Goal: Information Seeking & Learning: Learn about a topic

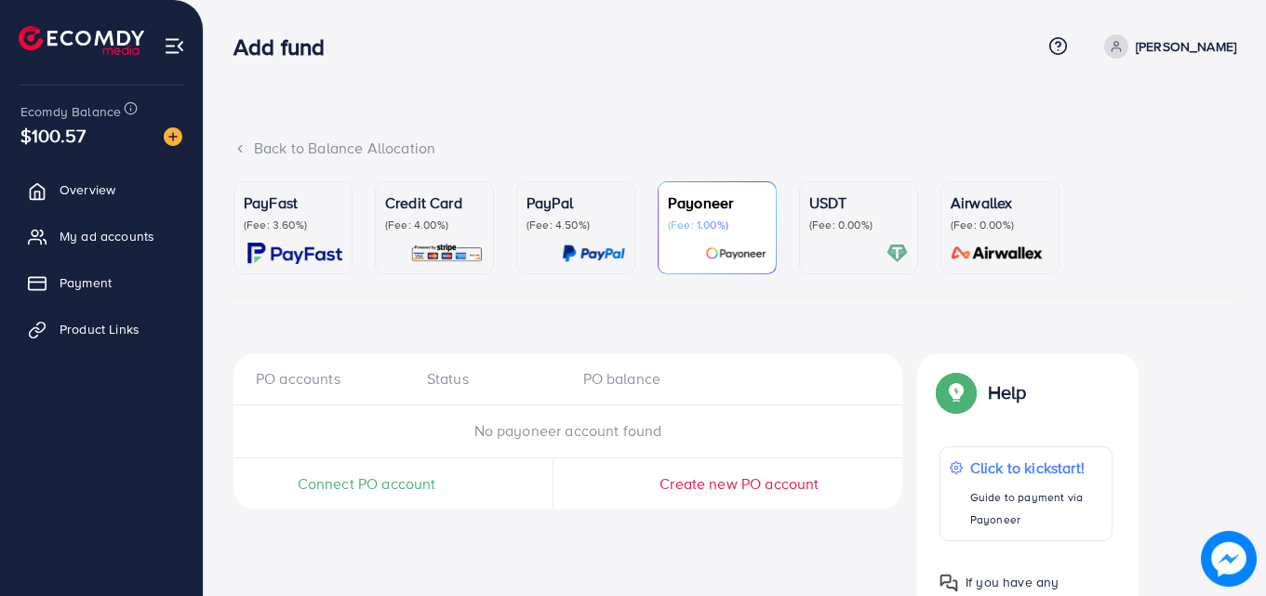
scroll to position [92, 0]
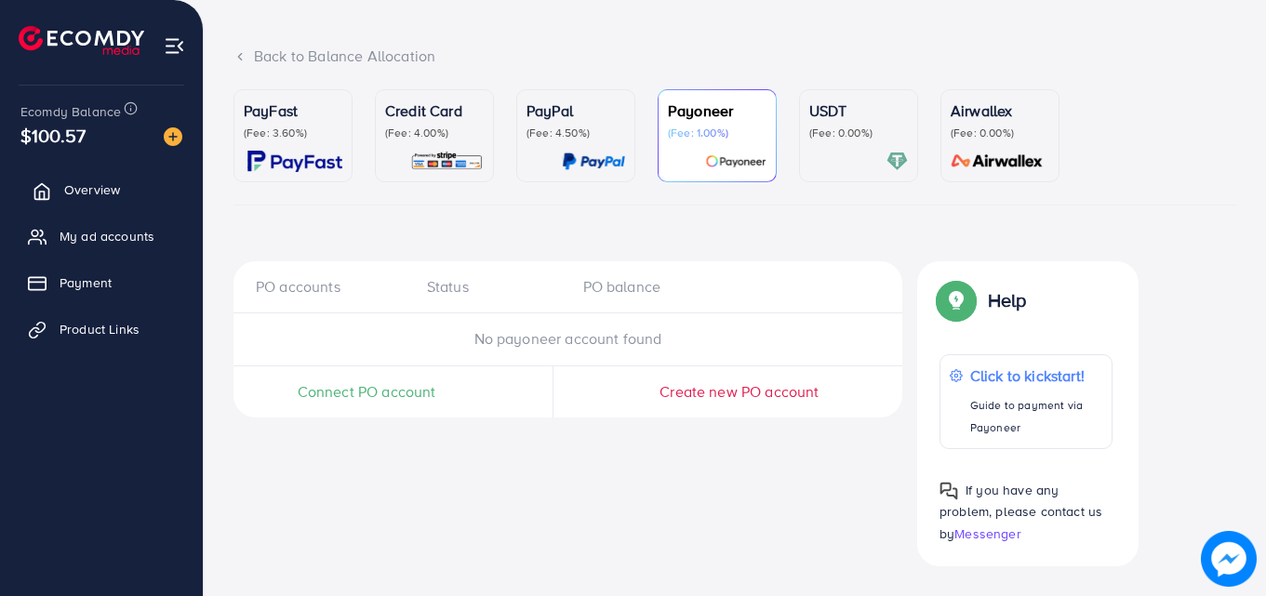
click at [65, 189] on span "Overview" at bounding box center [92, 189] width 56 height 19
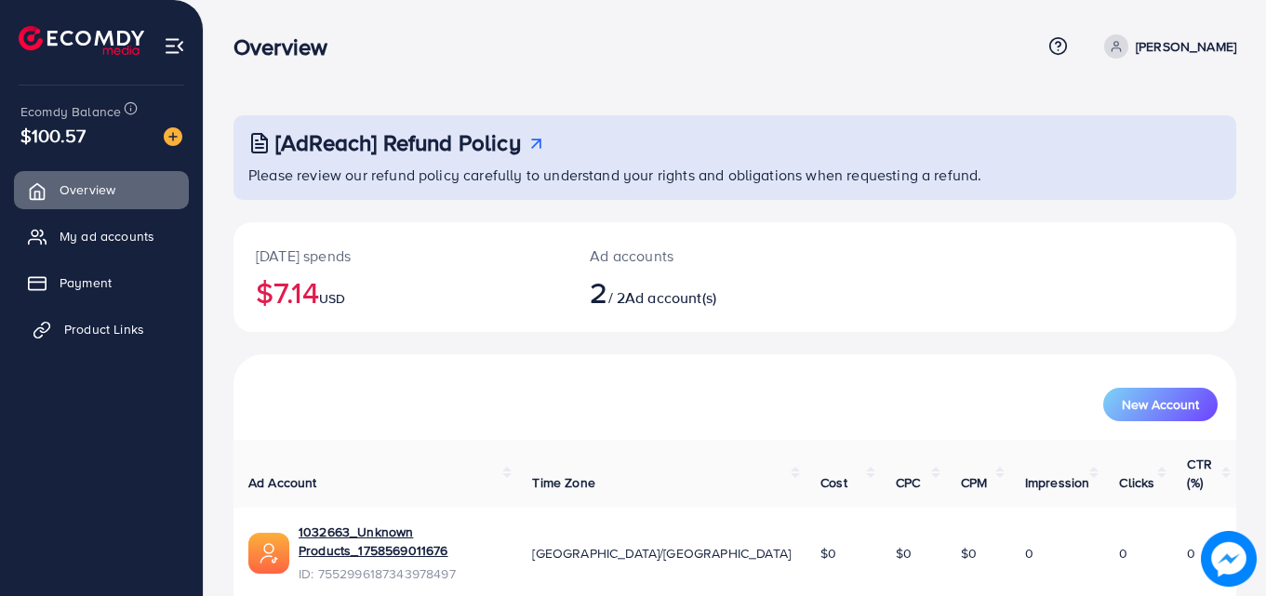
click at [89, 345] on ul "Overview My ad accounts Payment Product Links" at bounding box center [101, 266] width 203 height 205
click at [97, 334] on span "Product Links" at bounding box center [104, 329] width 80 height 19
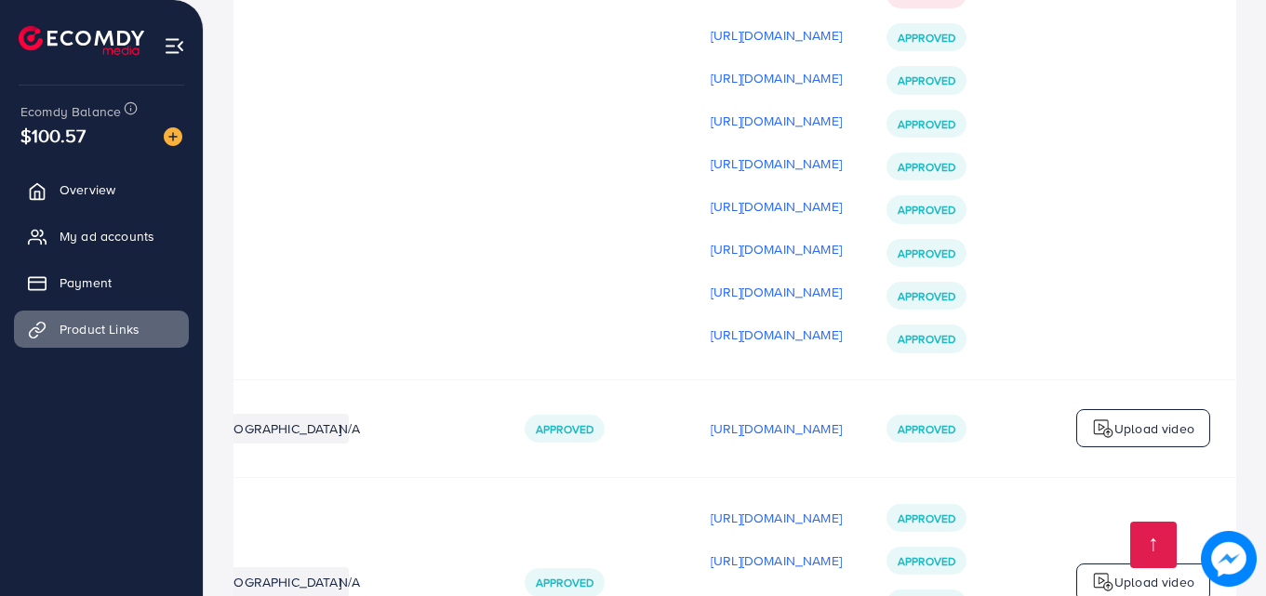
scroll to position [1154, 0]
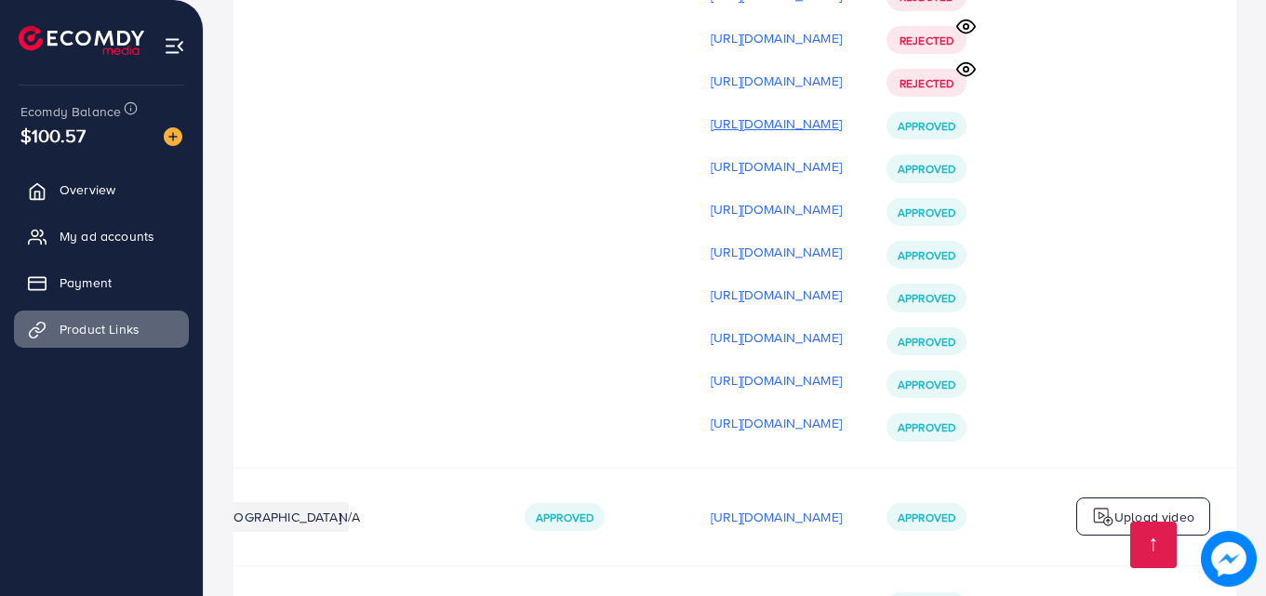
click at [711, 135] on p "https://files.ecomdy.com/videos/9e205b22-a06e-4d5f-9a63-6670148061f7-1759325589…" at bounding box center [776, 124] width 131 height 22
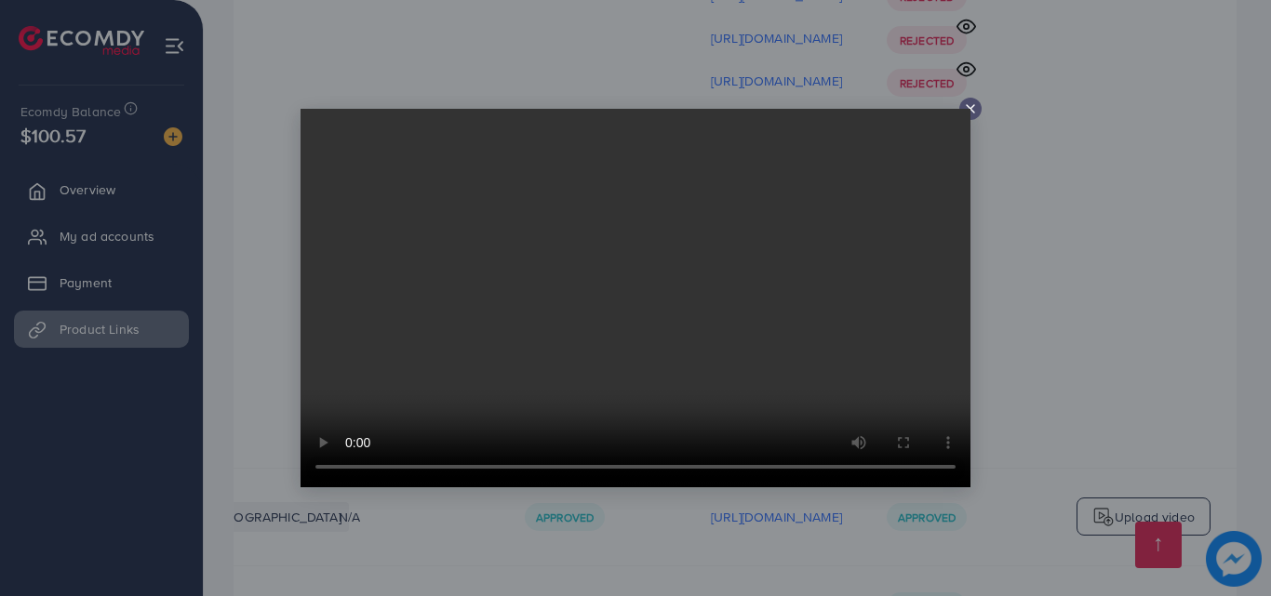
click at [967, 108] on icon at bounding box center [970, 108] width 15 height 15
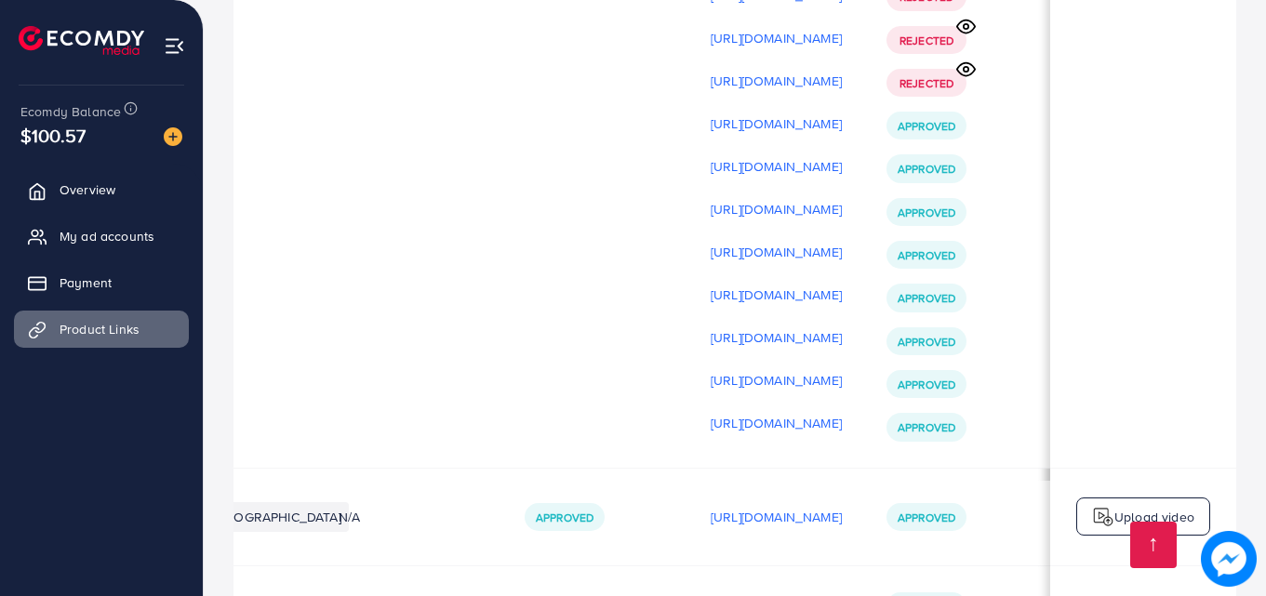
scroll to position [0, 466]
click at [738, 434] on p "https://files.ecomdy.com/videos/81825bae-7118-48da-b3dc-98d7acd3ca03-1759401044…" at bounding box center [776, 423] width 131 height 22
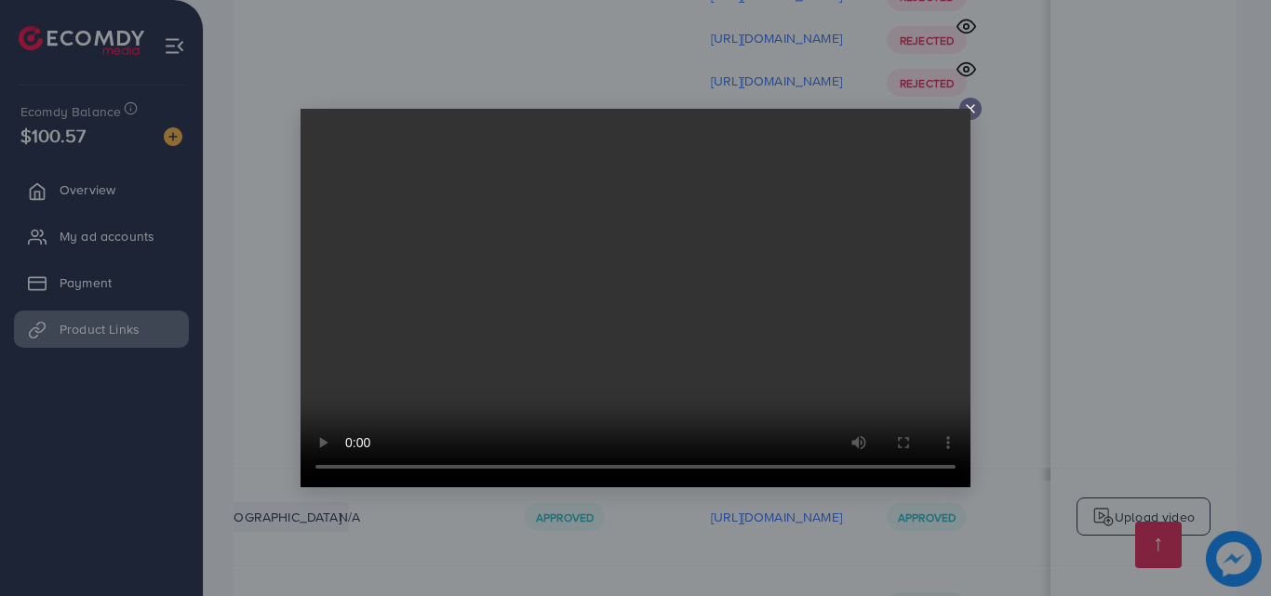
click at [724, 319] on video at bounding box center [635, 298] width 670 height 379
click at [967, 108] on icon at bounding box center [970, 108] width 15 height 15
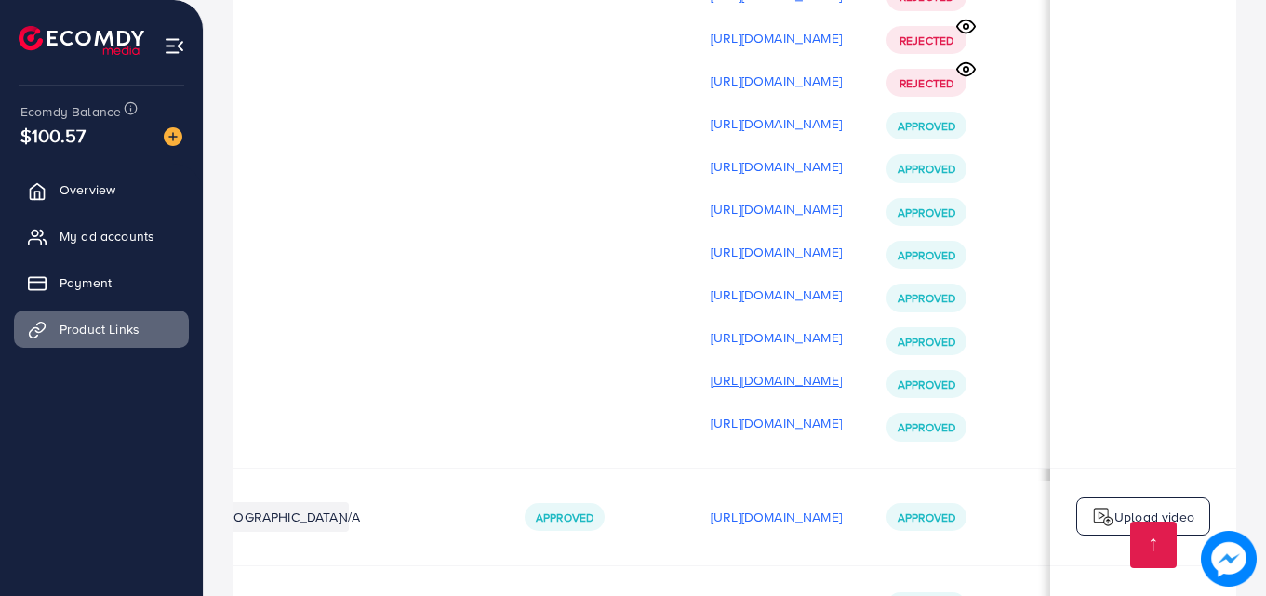
click at [797, 392] on p "https://files.ecomdy.com/videos/7c4b747b-5a83-42be-813f-6ff7cf676baf-1759401027…" at bounding box center [776, 380] width 131 height 22
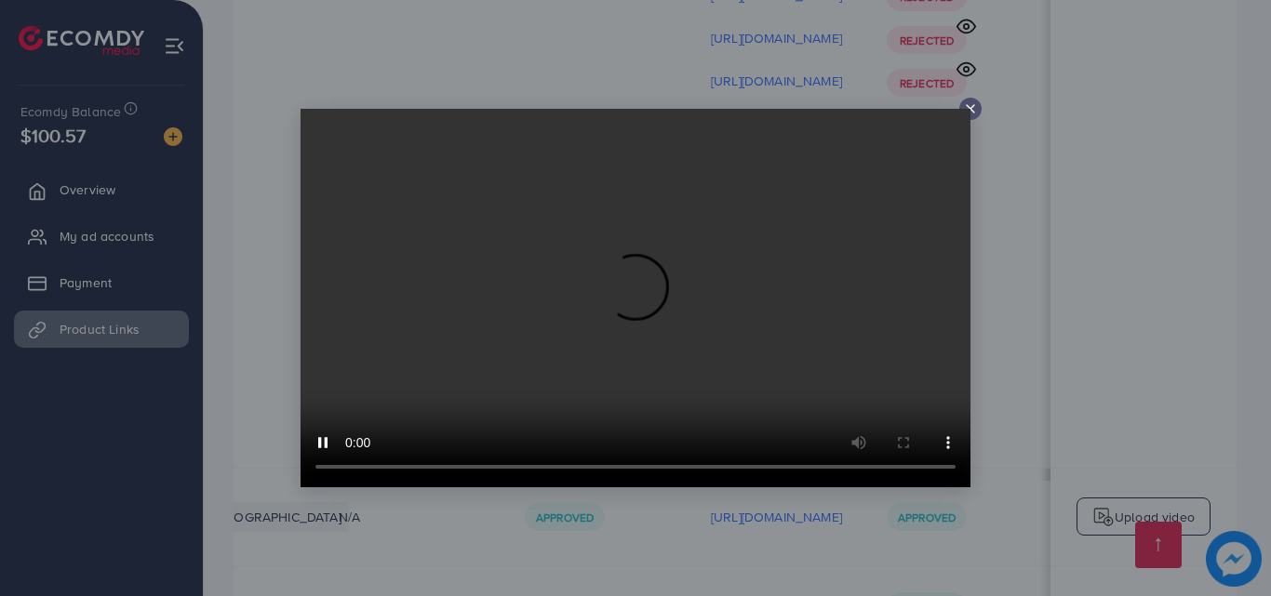
click at [968, 107] on line at bounding box center [969, 108] width 7 height 7
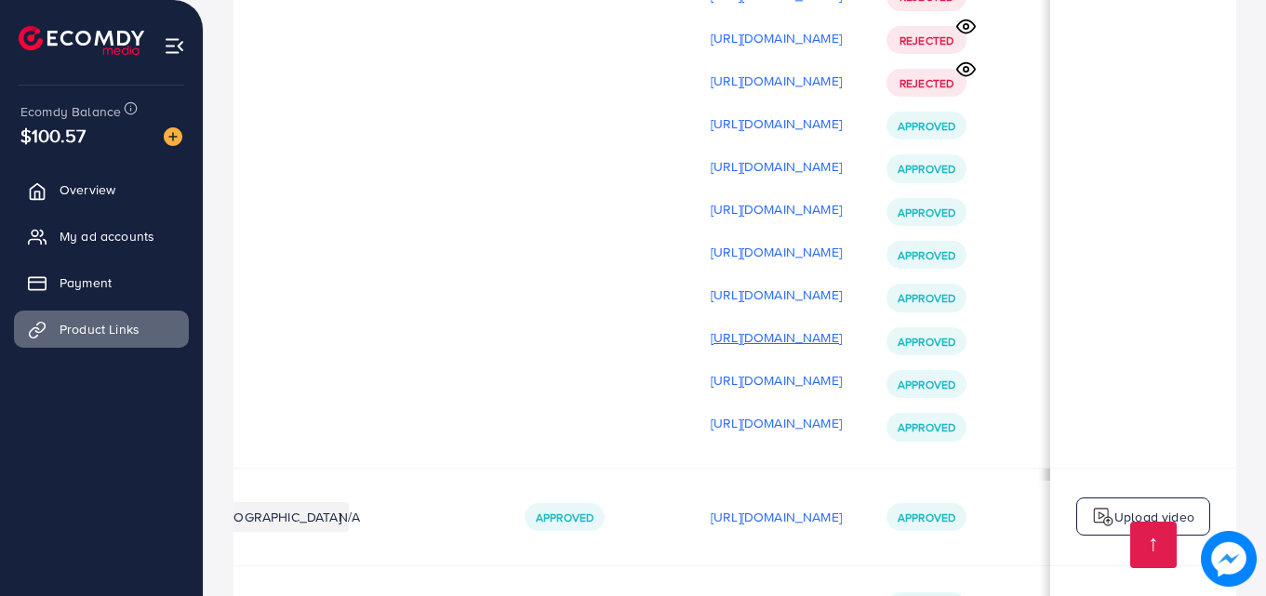
click at [782, 349] on p "https://files.ecomdy.com/videos/786cff13-d94d-47a1-99e1-6bc0efc2c057-1759401006…" at bounding box center [776, 338] width 131 height 22
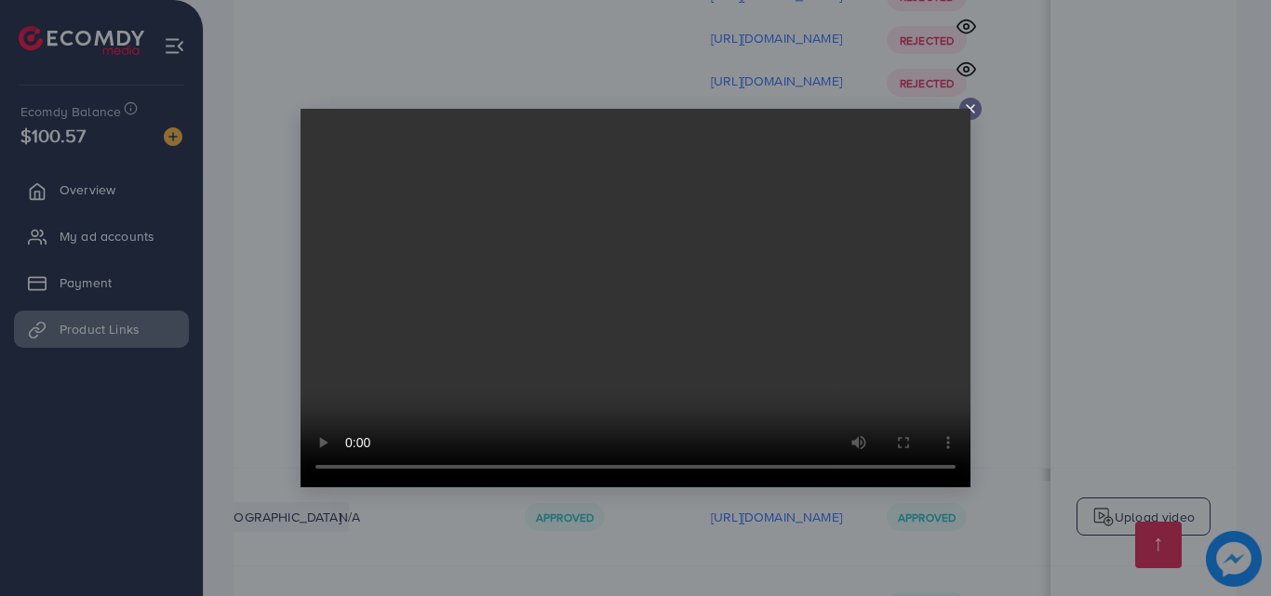
click at [966, 103] on icon at bounding box center [970, 108] width 15 height 15
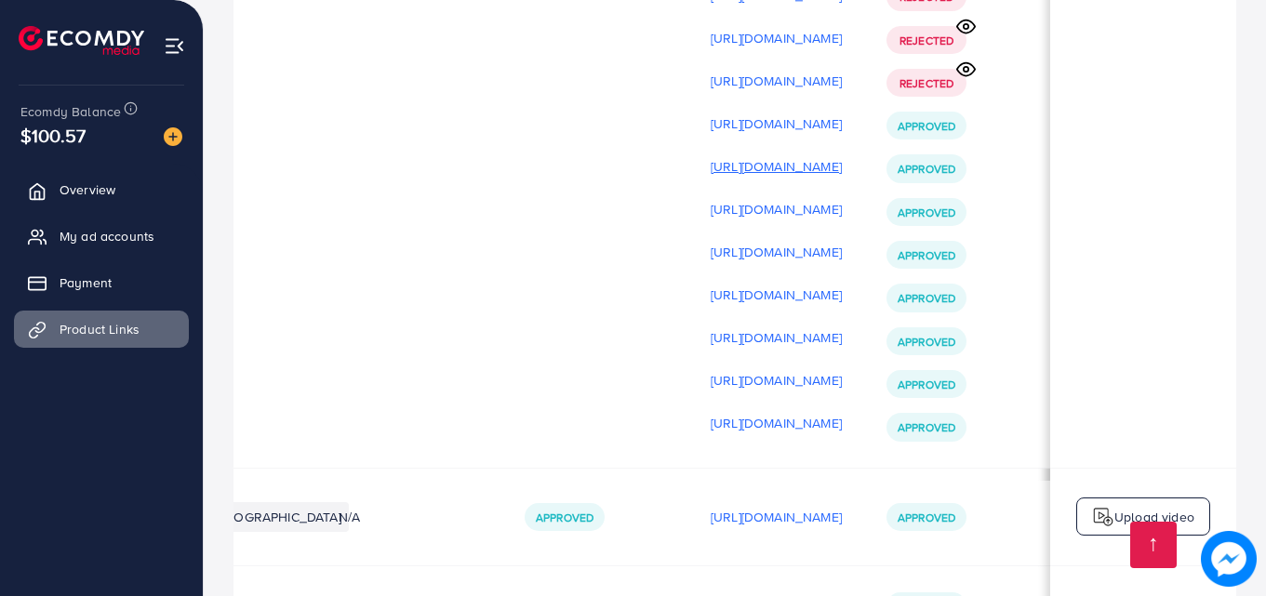
click at [781, 175] on p "https://files.ecomdy.com/videos/13576726-d162-4e9f-9c81-7fe1f19a9a35-1759400149…" at bounding box center [776, 166] width 131 height 22
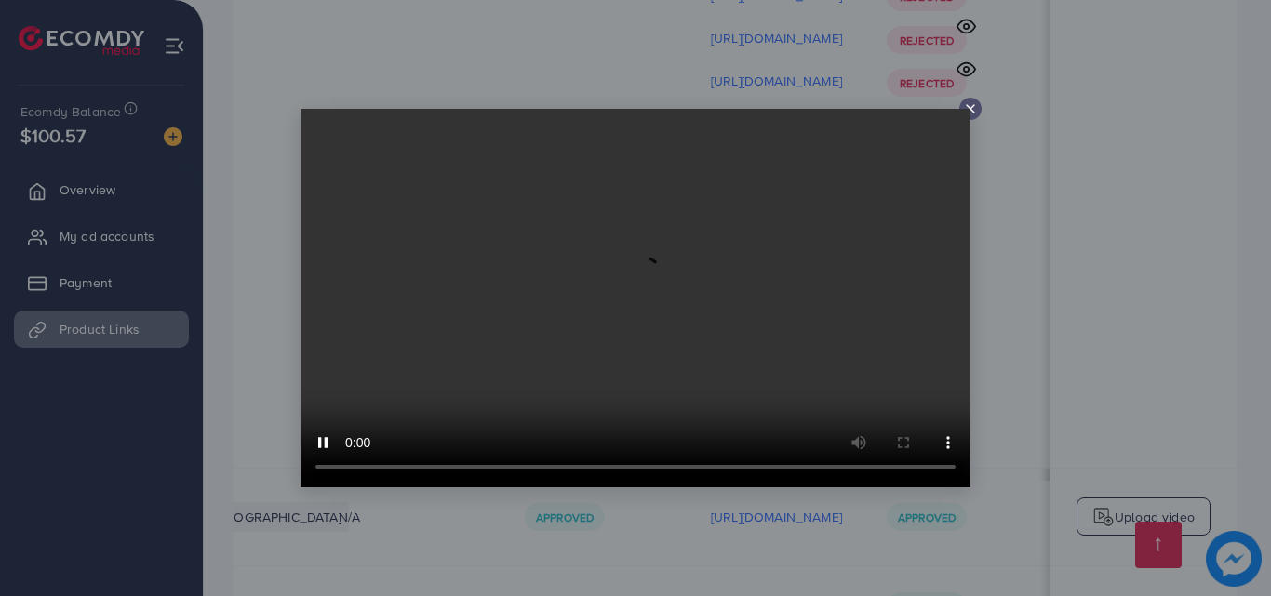
click at [967, 102] on icon at bounding box center [970, 108] width 15 height 15
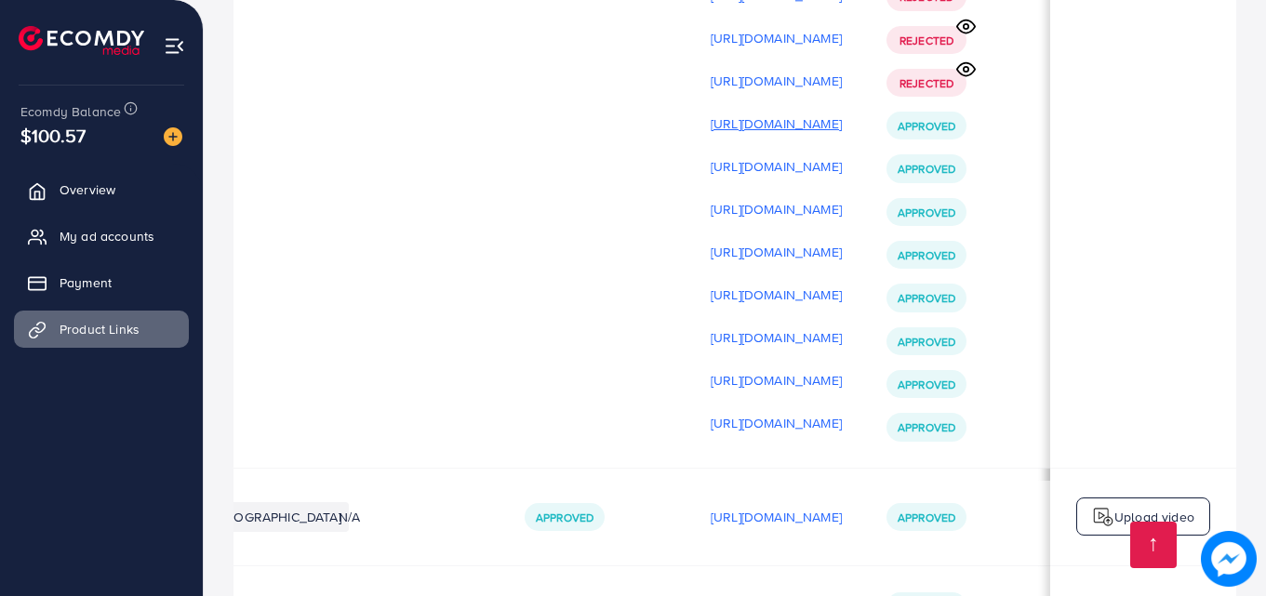
click at [731, 135] on p "https://files.ecomdy.com/videos/9e205b22-a06e-4d5f-9a63-6670148061f7-1759325589…" at bounding box center [776, 124] width 131 height 22
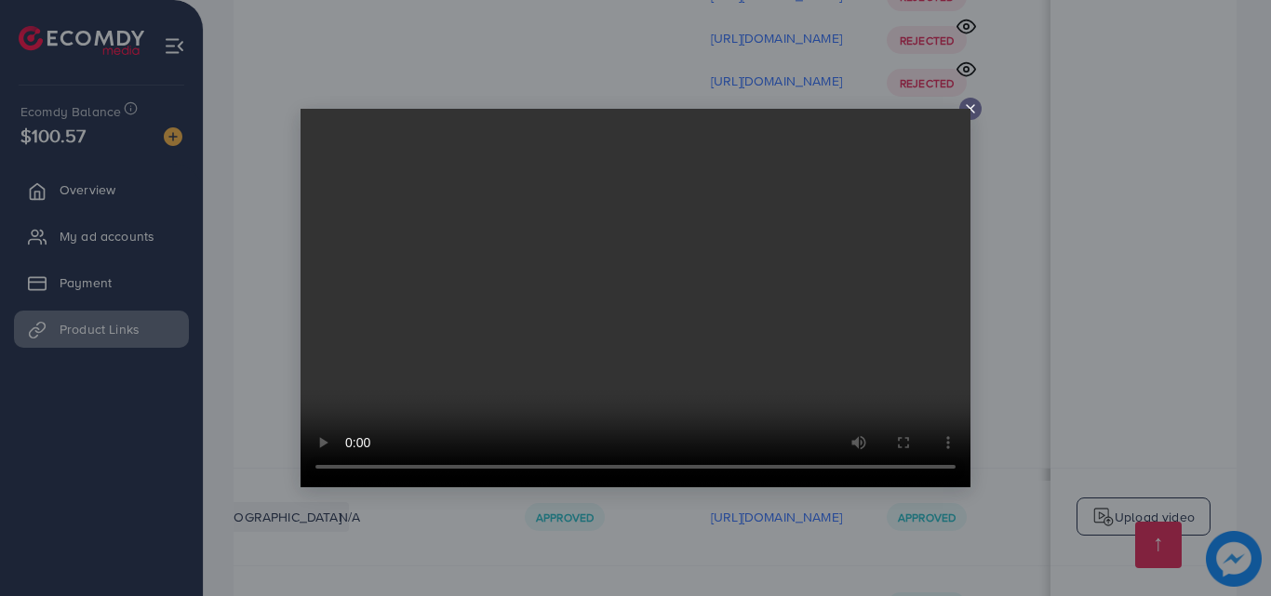
click at [961, 111] on video at bounding box center [635, 298] width 670 height 379
click at [965, 108] on icon at bounding box center [970, 108] width 15 height 15
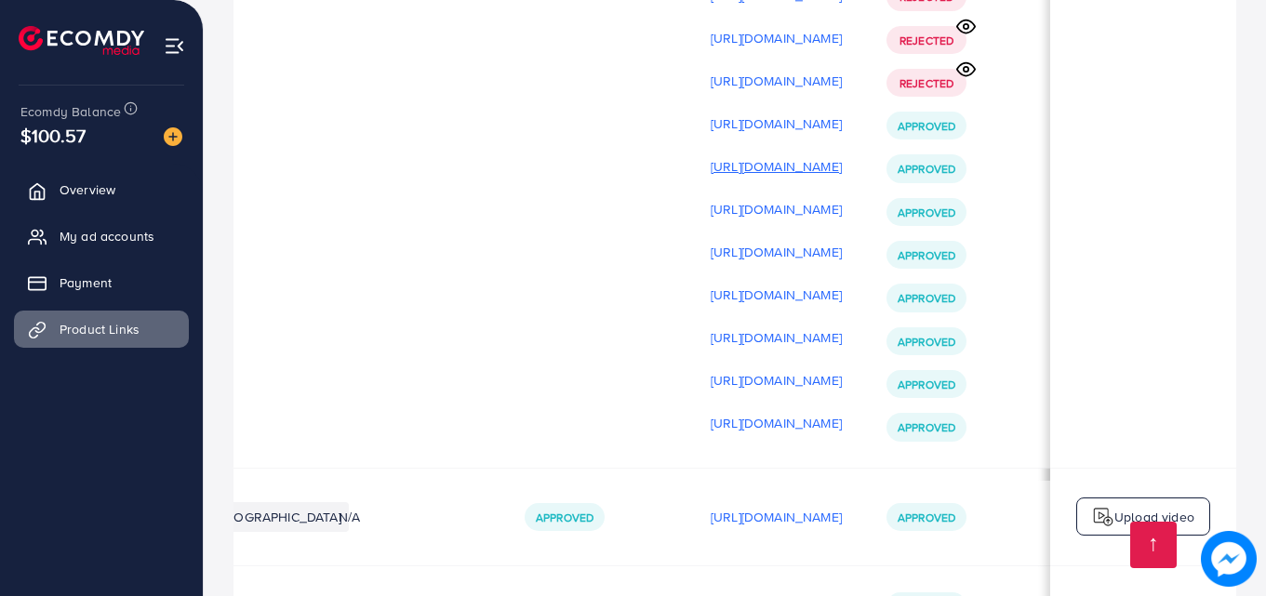
click at [768, 167] on p "https://files.ecomdy.com/videos/13576726-d162-4e9f-9c81-7fe1f19a9a35-1759400149…" at bounding box center [776, 166] width 131 height 22
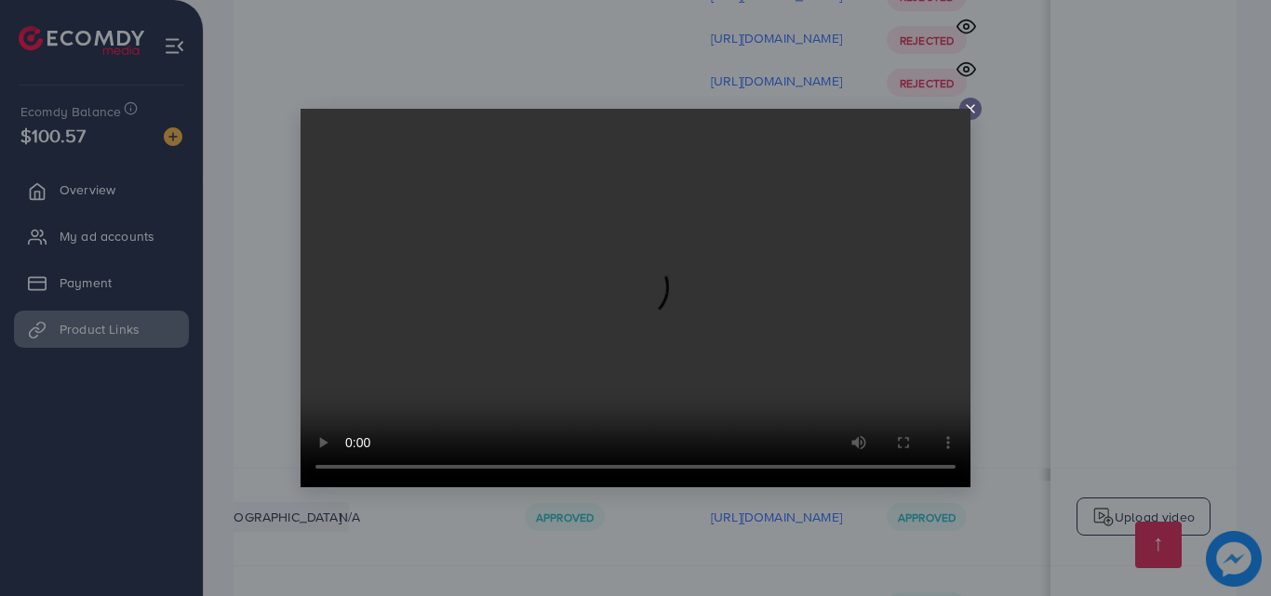
click at [971, 104] on icon at bounding box center [970, 108] width 15 height 15
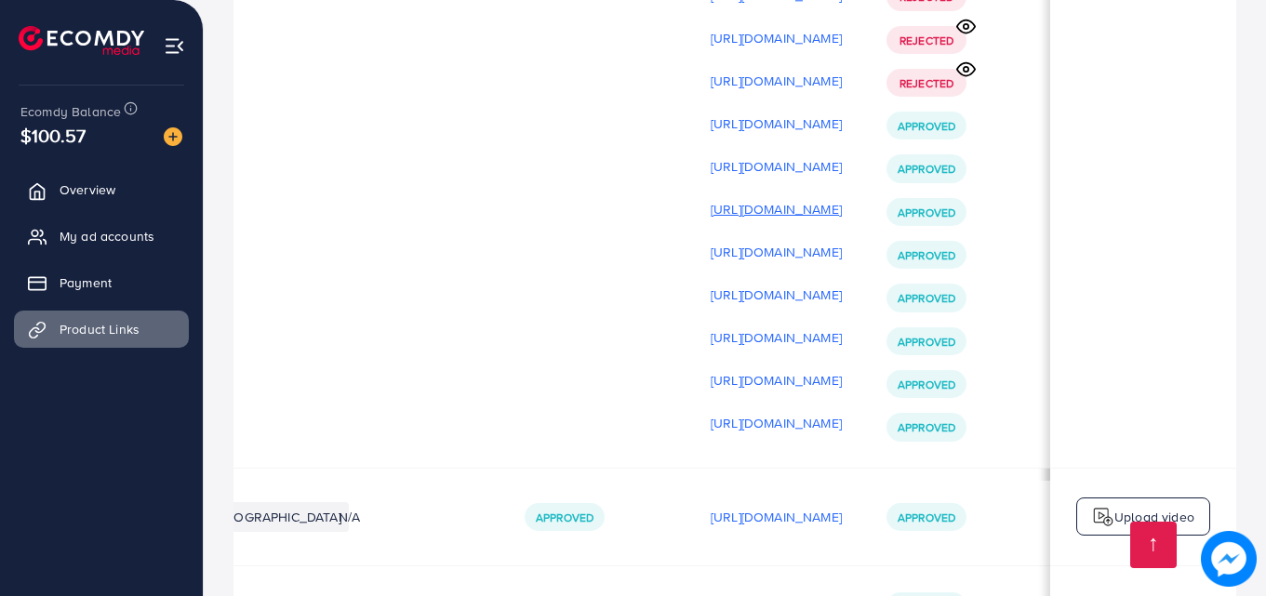
click at [721, 212] on p "https://files.ecomdy.com/videos/b9120abd-ce87-4944-a669-aeddd68fa89a-1759400169…" at bounding box center [776, 209] width 131 height 22
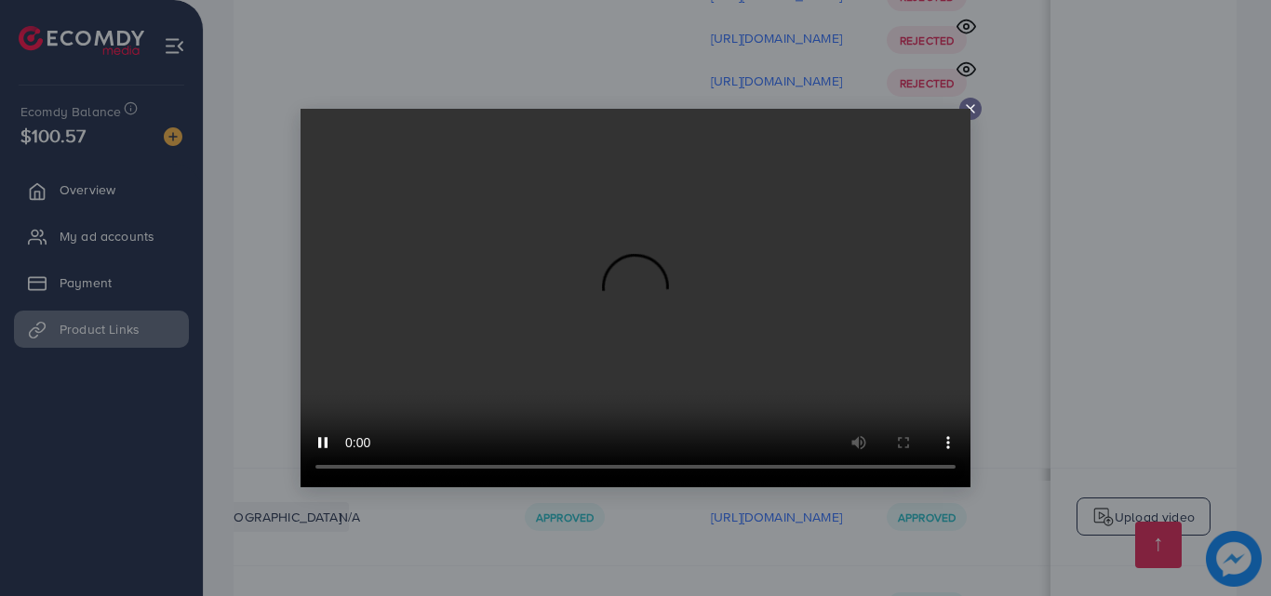
click at [966, 104] on icon at bounding box center [970, 108] width 15 height 15
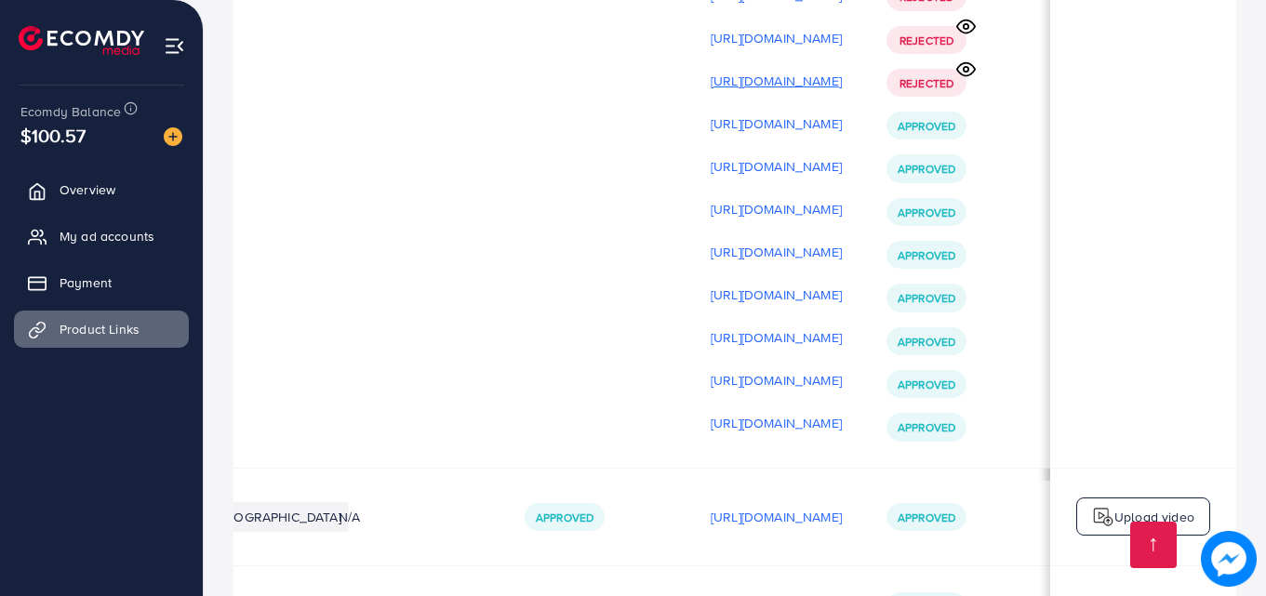
click at [757, 89] on p "https://files.ecomdy.com/videos/bc2b16da-7627-4028-ba7f-cf798b875221-1759325569…" at bounding box center [776, 81] width 131 height 22
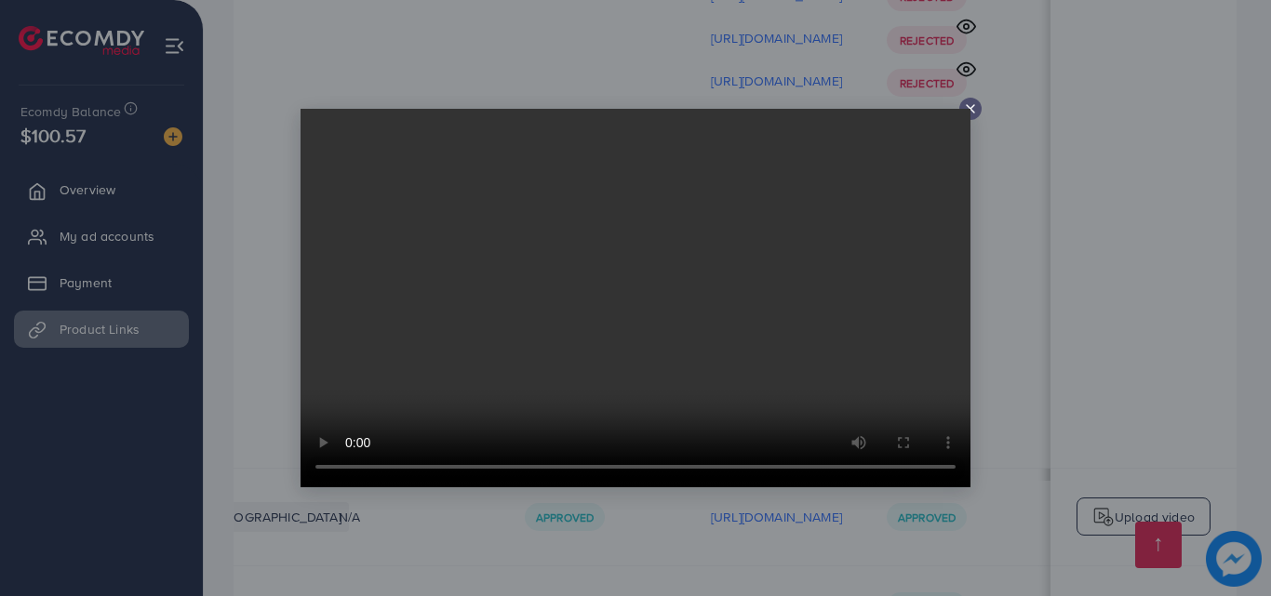
click at [969, 107] on icon at bounding box center [970, 108] width 15 height 15
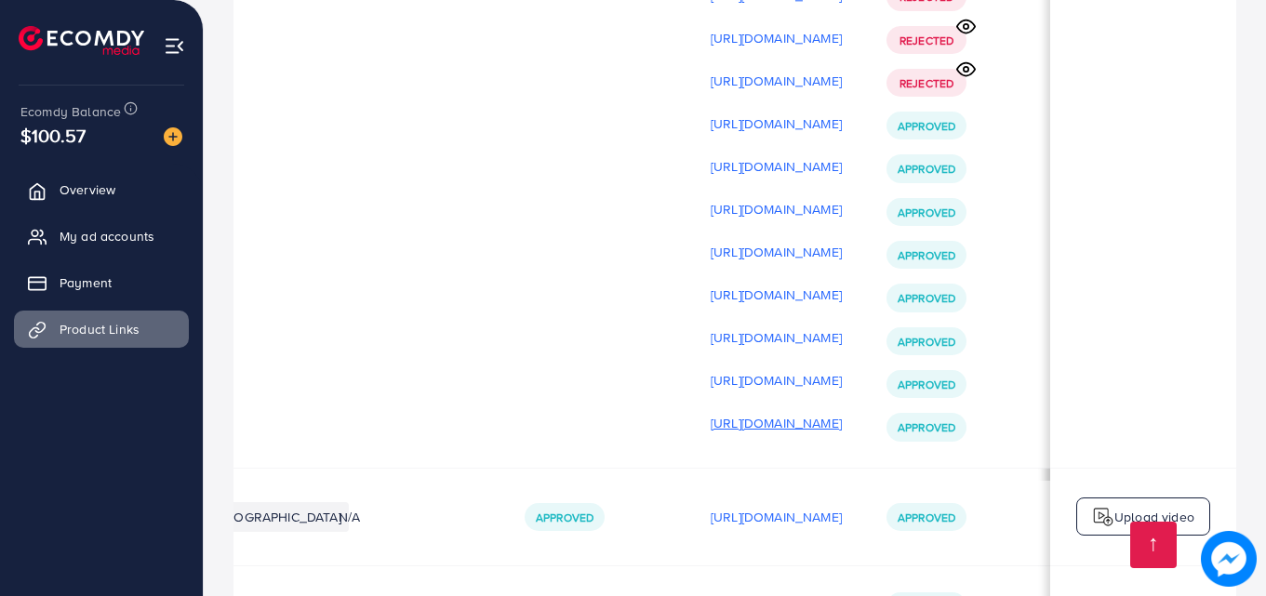
click at [711, 427] on p "https://files.ecomdy.com/videos/81825bae-7118-48da-b3dc-98d7acd3ca03-1759401044…" at bounding box center [776, 423] width 131 height 22
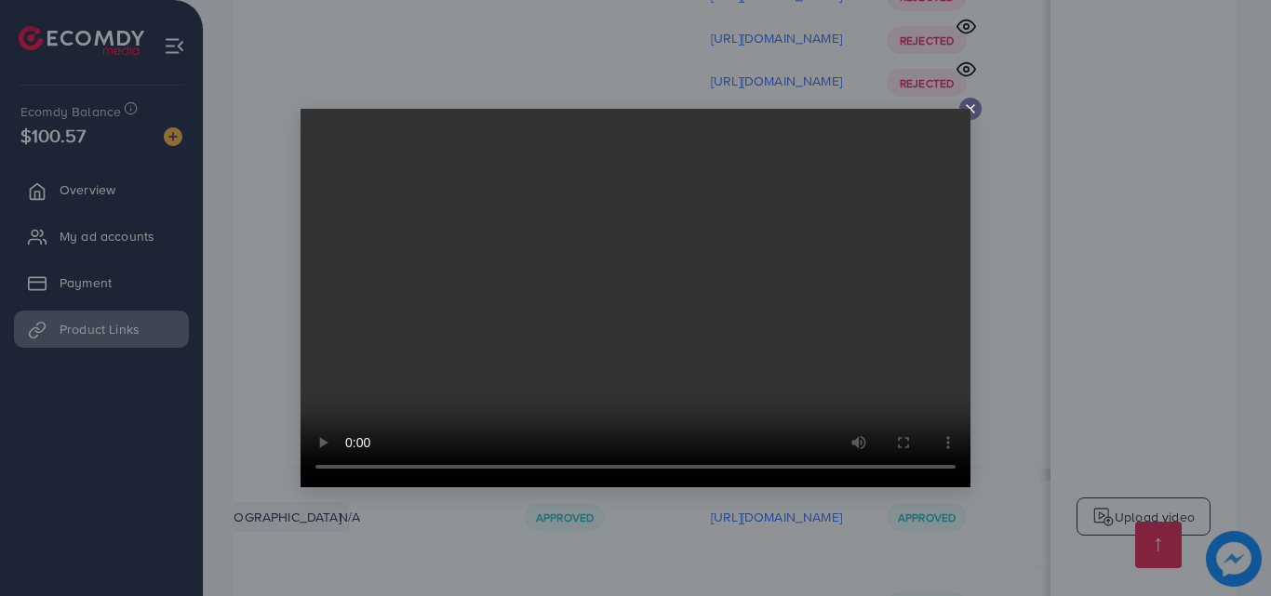
click at [969, 109] on video at bounding box center [635, 298] width 670 height 379
click at [974, 102] on icon at bounding box center [970, 108] width 15 height 15
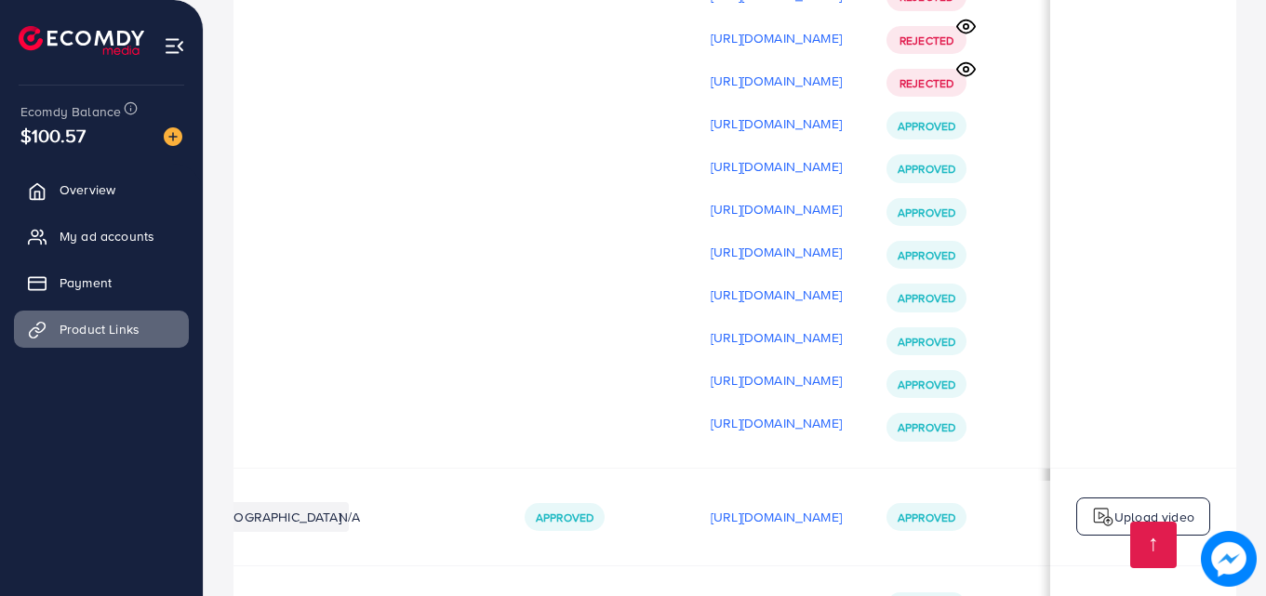
click at [711, 374] on div "https://files.ecomdy.com/videos/7c4b747b-5a83-42be-813f-6ff7cf676baf-1759401027…" at bounding box center [776, 380] width 131 height 28
click at [711, 385] on p "https://files.ecomdy.com/videos/7c4b747b-5a83-42be-813f-6ff7cf676baf-1759401027…" at bounding box center [776, 380] width 131 height 22
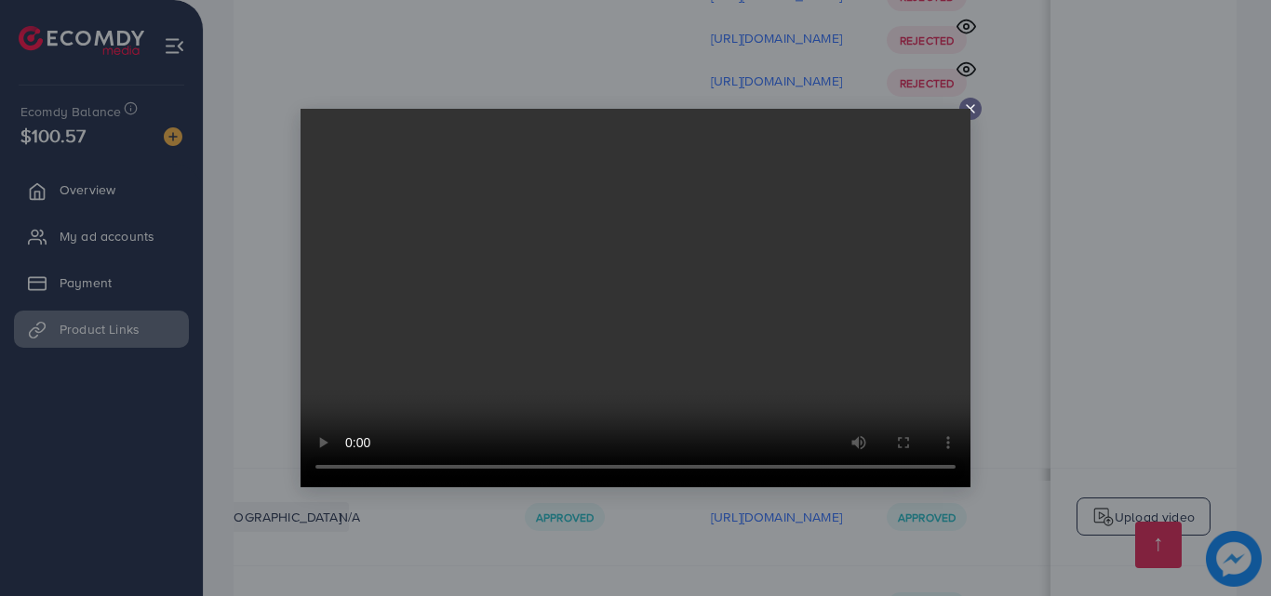
click at [964, 105] on icon at bounding box center [970, 108] width 15 height 15
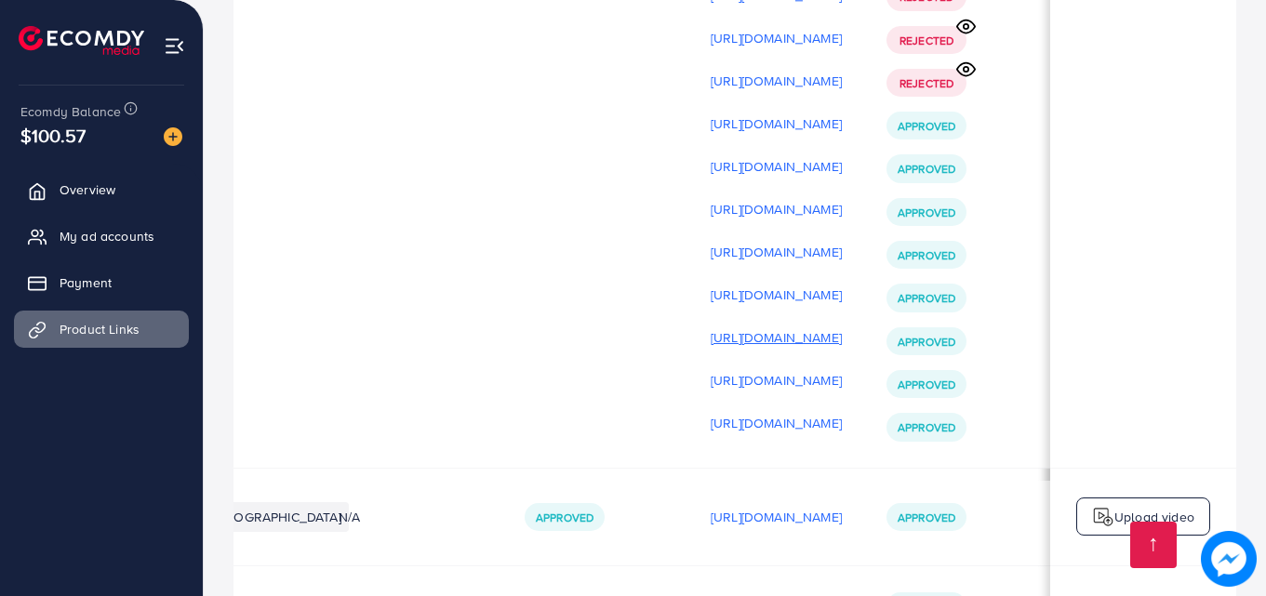
click at [738, 335] on p "https://files.ecomdy.com/videos/786cff13-d94d-47a1-99e1-6bc0efc2c057-1759401006…" at bounding box center [776, 338] width 131 height 22
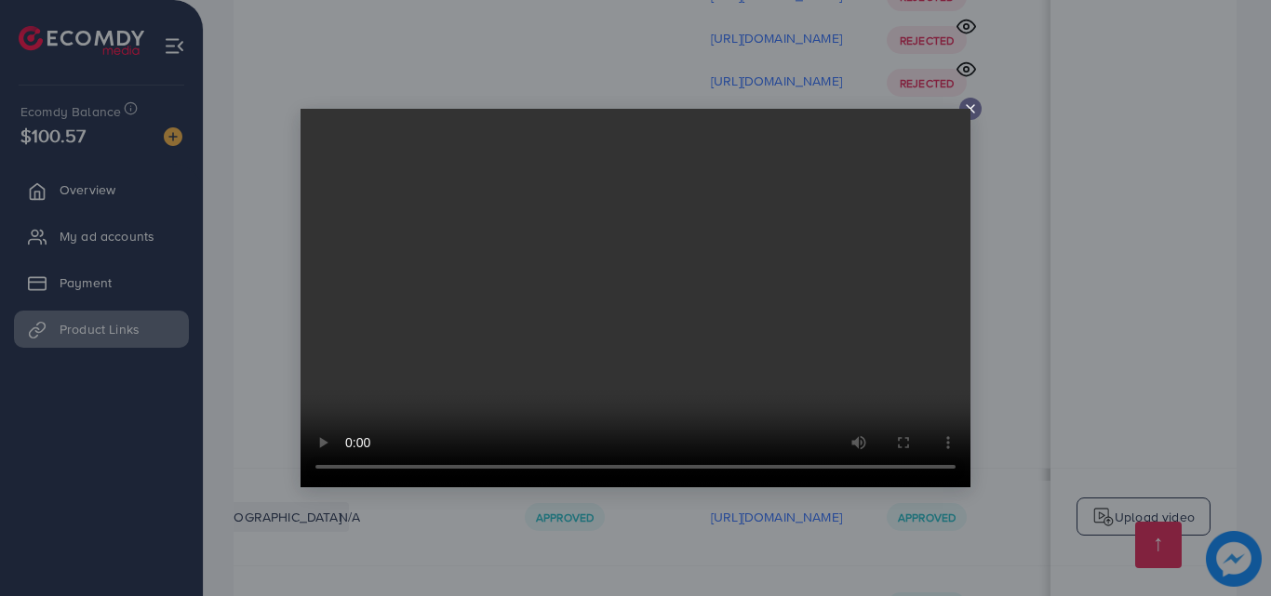
click at [977, 100] on div at bounding box center [970, 109] width 22 height 22
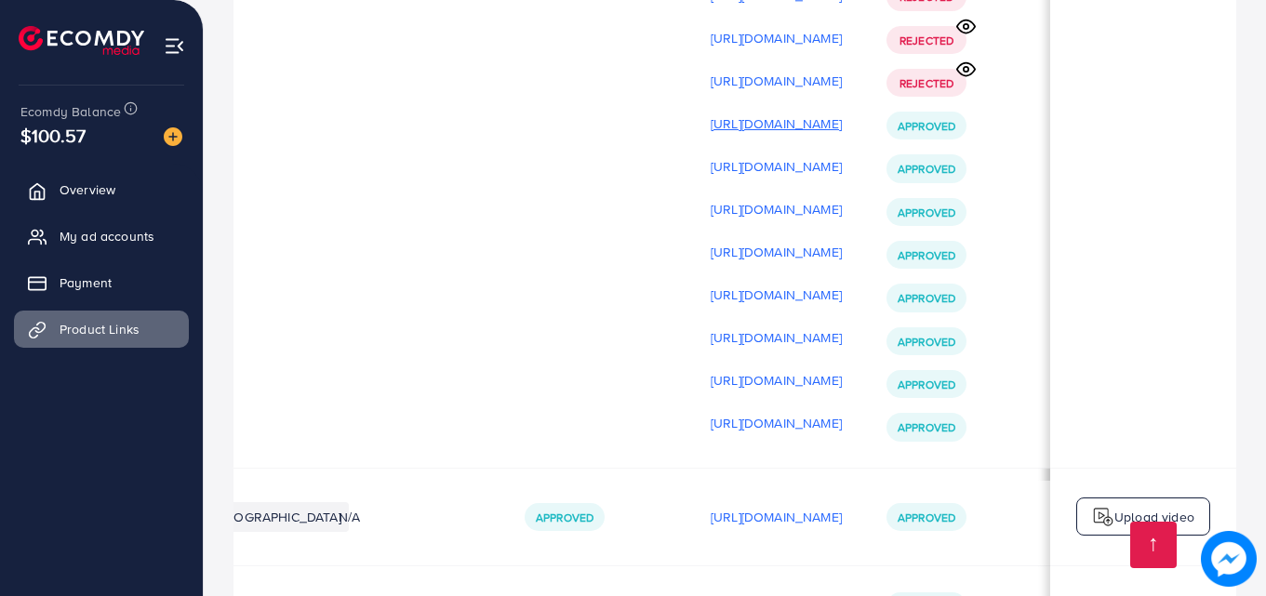
drag, startPoint x: 814, startPoint y: 141, endPoint x: 814, endPoint y: 131, distance: 10.2
click at [814, 131] on div "https://files.ecomdy.com/videos/9e205b22-a06e-4d5f-9a63-6670148061f7-1759325589…" at bounding box center [776, 124] width 131 height 28
click at [757, 130] on p "https://files.ecomdy.com/videos/9e205b22-a06e-4d5f-9a63-6670148061f7-1759325589…" at bounding box center [776, 124] width 131 height 22
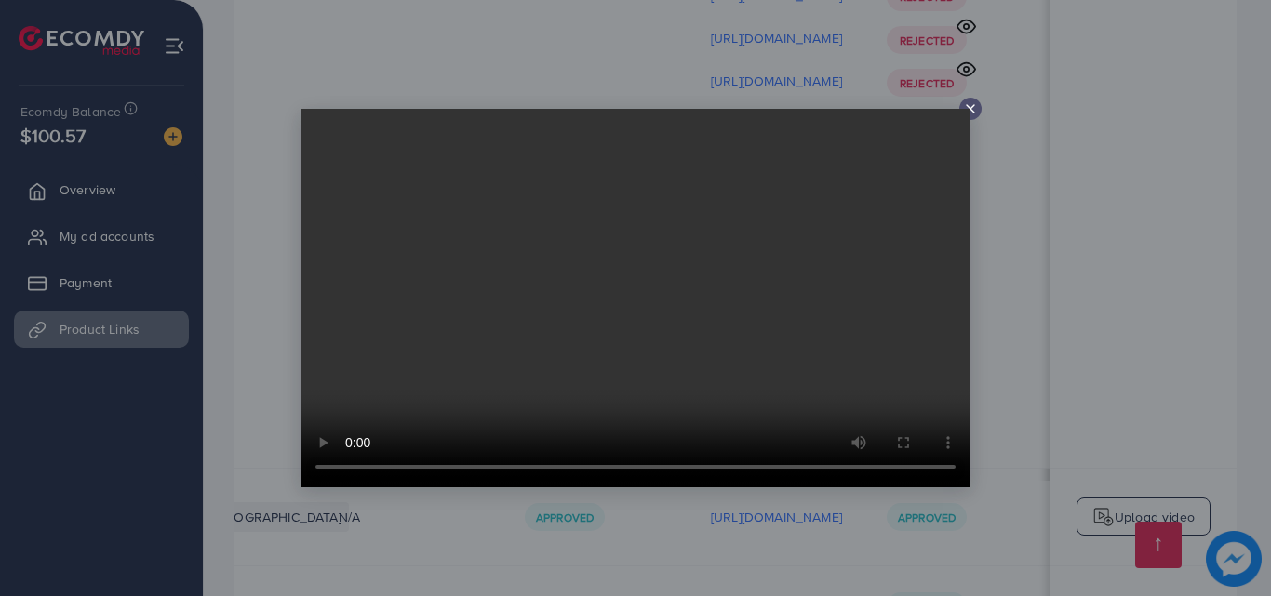
click at [973, 107] on icon at bounding box center [970, 108] width 15 height 15
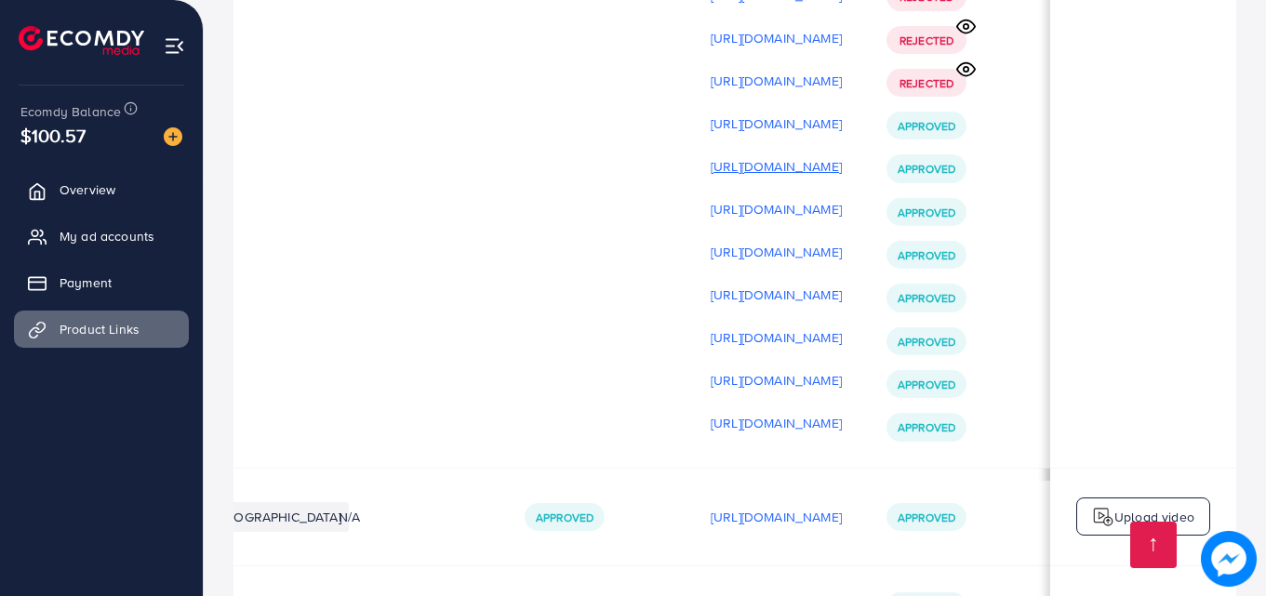
click at [738, 165] on p "https://files.ecomdy.com/videos/13576726-d162-4e9f-9c81-7fe1f19a9a35-1759400149…" at bounding box center [776, 166] width 131 height 22
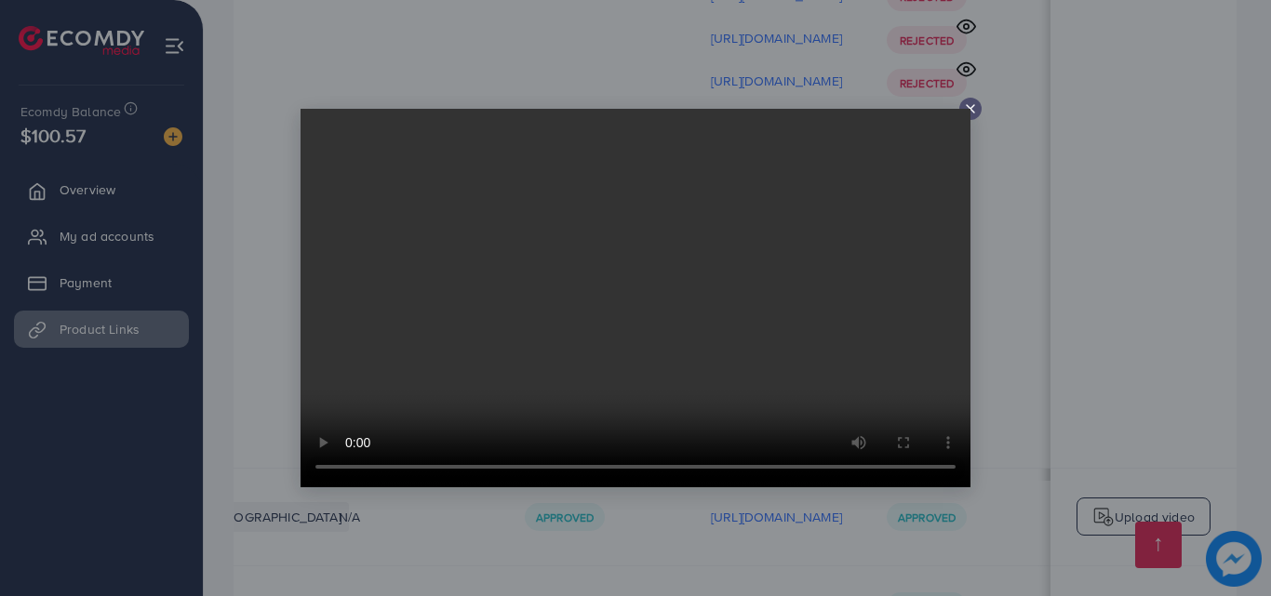
click at [975, 105] on icon at bounding box center [970, 108] width 15 height 15
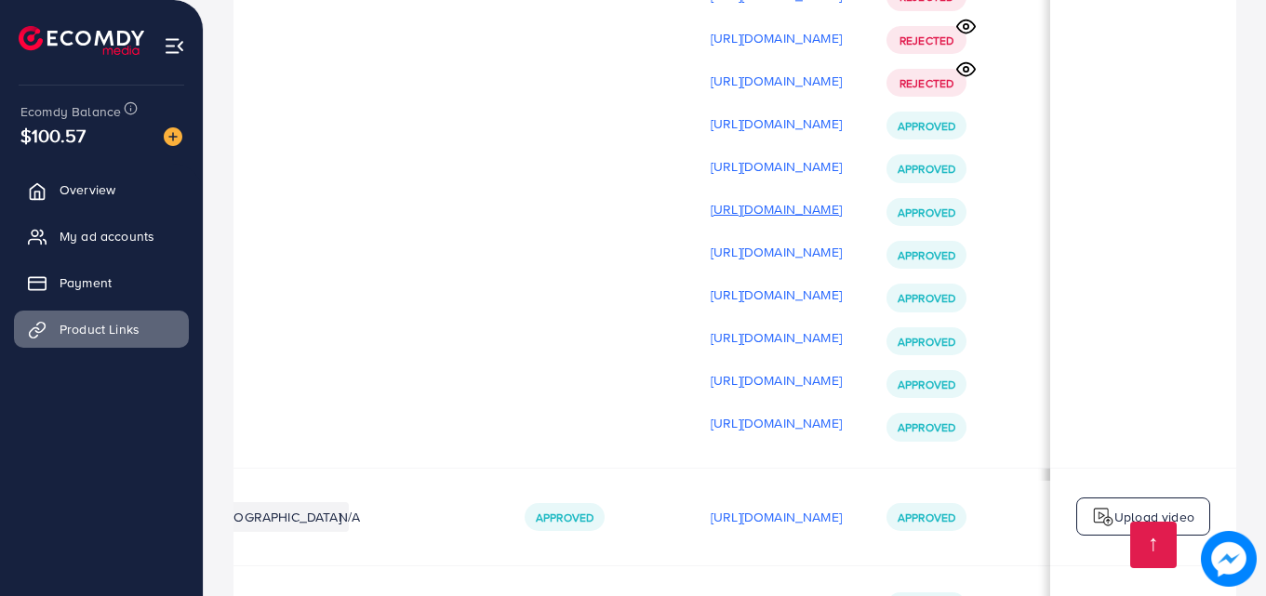
click at [711, 218] on p "https://files.ecomdy.com/videos/b9120abd-ce87-4944-a669-aeddd68fa89a-1759400169…" at bounding box center [776, 209] width 131 height 22
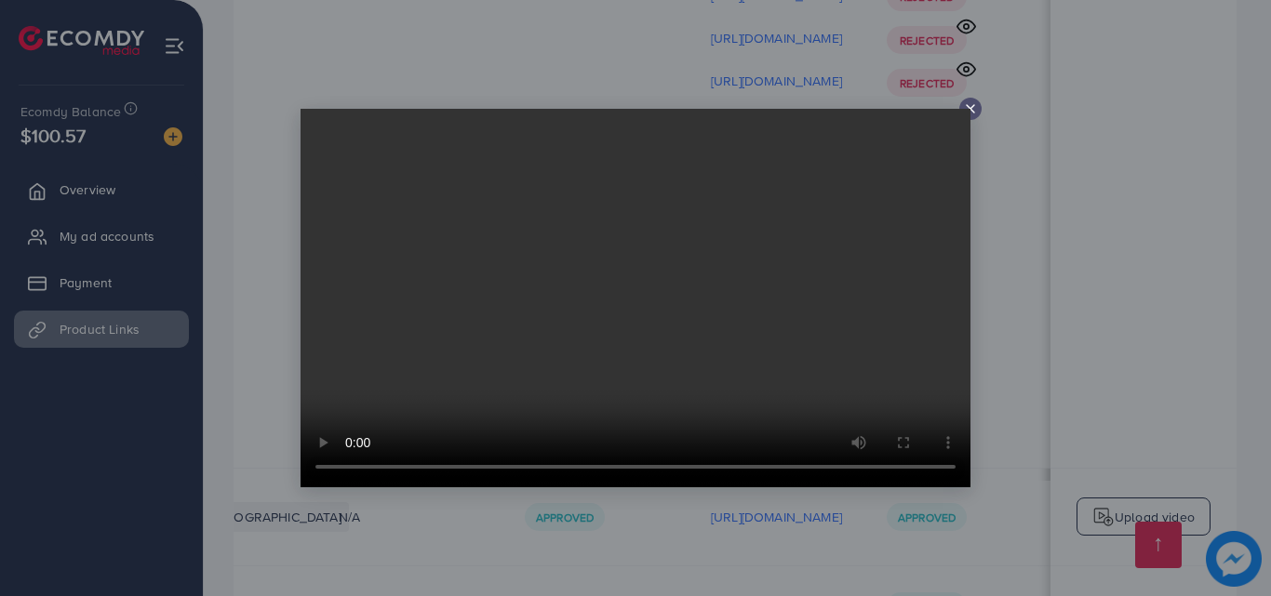
click at [970, 104] on icon at bounding box center [970, 108] width 15 height 15
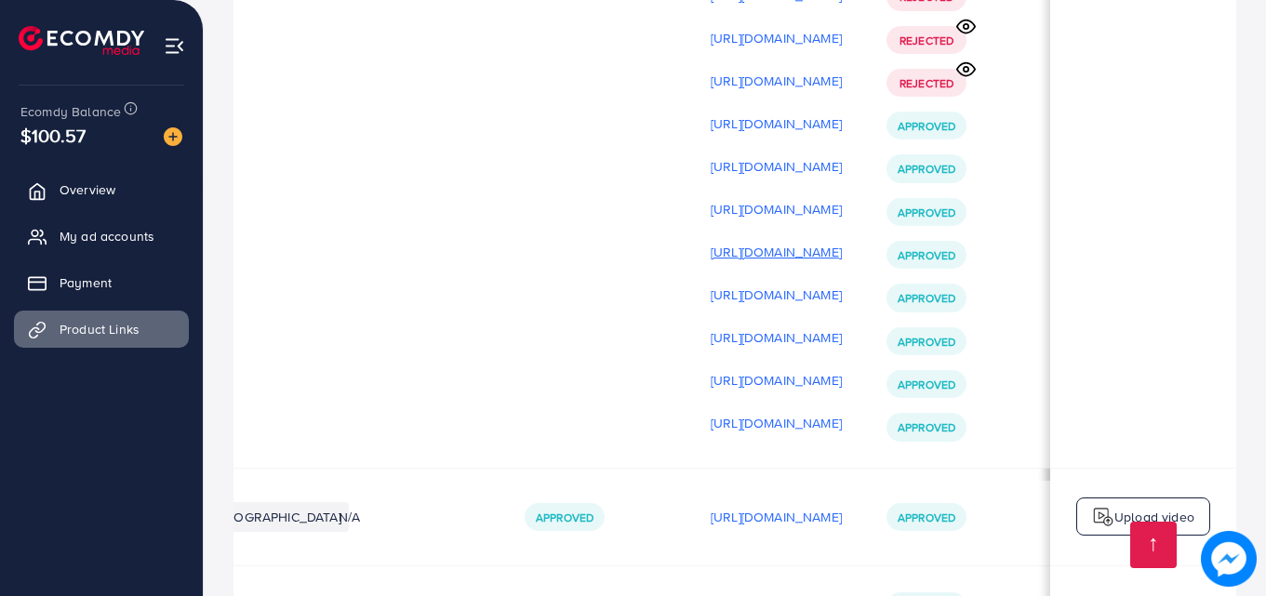
click at [748, 249] on p "https://files.ecomdy.com/videos/e1b2cf2b-cabf-4a89-8131-a706bcc5f4dc-1759400186…" at bounding box center [776, 252] width 131 height 22
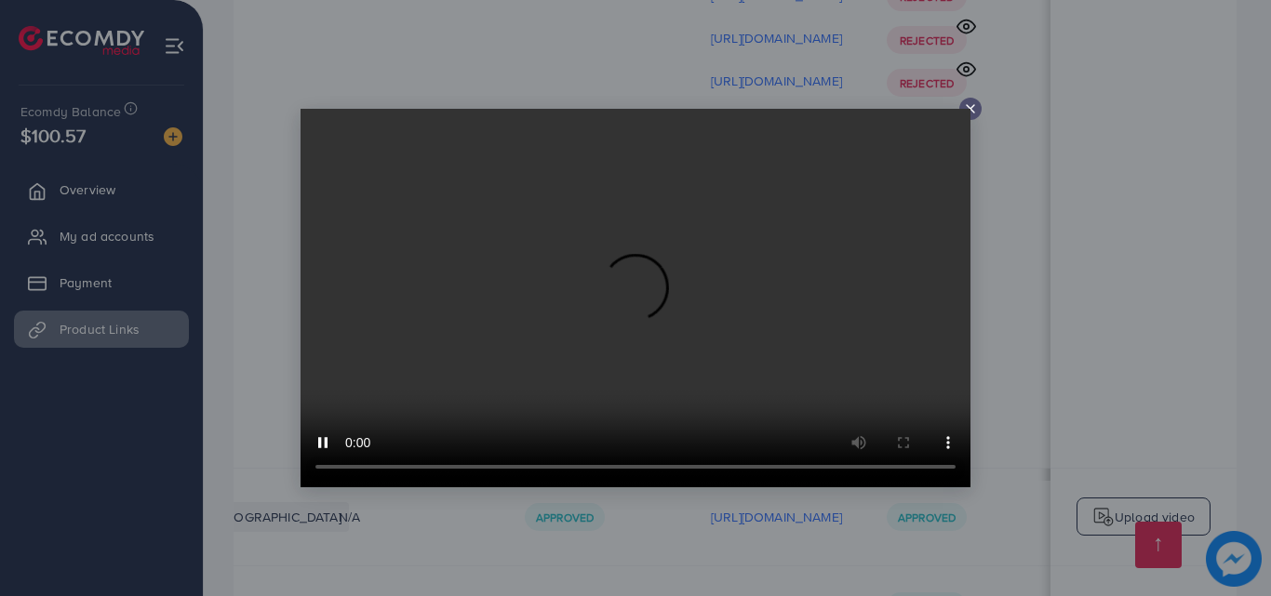
click at [968, 106] on icon at bounding box center [970, 108] width 15 height 15
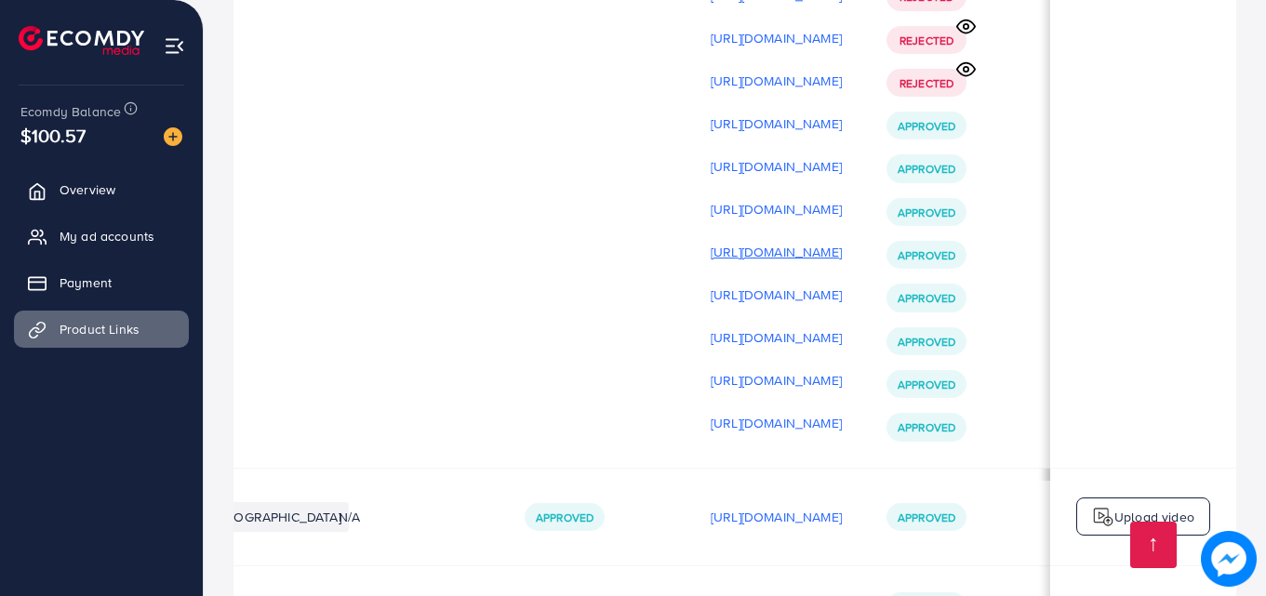
click at [757, 251] on p "https://files.ecomdy.com/videos/e1b2cf2b-cabf-4a89-8131-a706bcc5f4dc-1759400186…" at bounding box center [776, 252] width 131 height 22
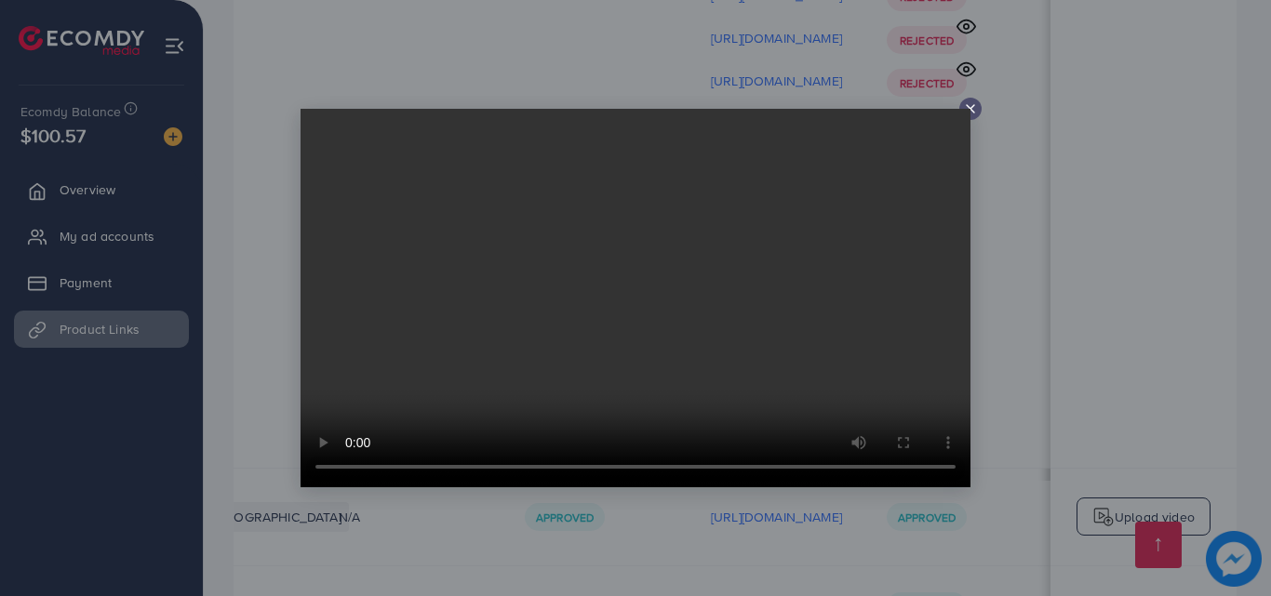
click at [976, 101] on icon at bounding box center [970, 108] width 15 height 15
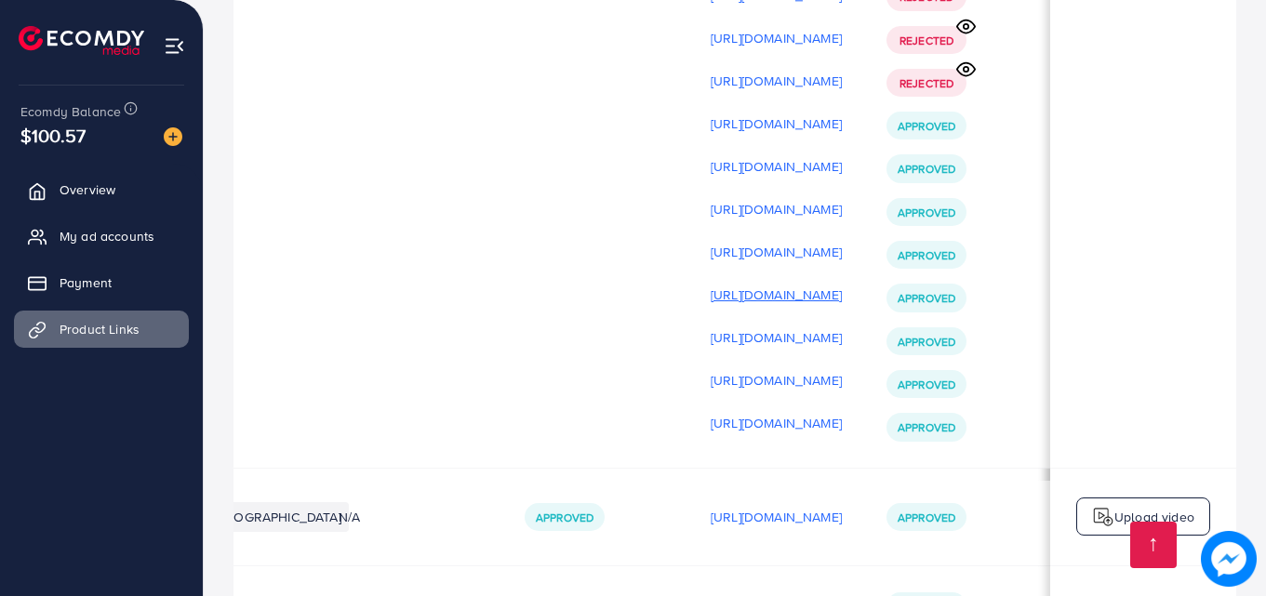
drag, startPoint x: 755, startPoint y: 287, endPoint x: 753, endPoint y: 298, distance: 10.4
click at [753, 298] on div "https://files.ecomdy.com/videos/3a3e45ad-8bc6-4424-b3a9-73ea5f472058-1759400199…" at bounding box center [776, 295] width 131 height 28
click at [753, 298] on p "https://files.ecomdy.com/videos/3a3e45ad-8bc6-4424-b3a9-73ea5f472058-1759400199…" at bounding box center [776, 295] width 131 height 22
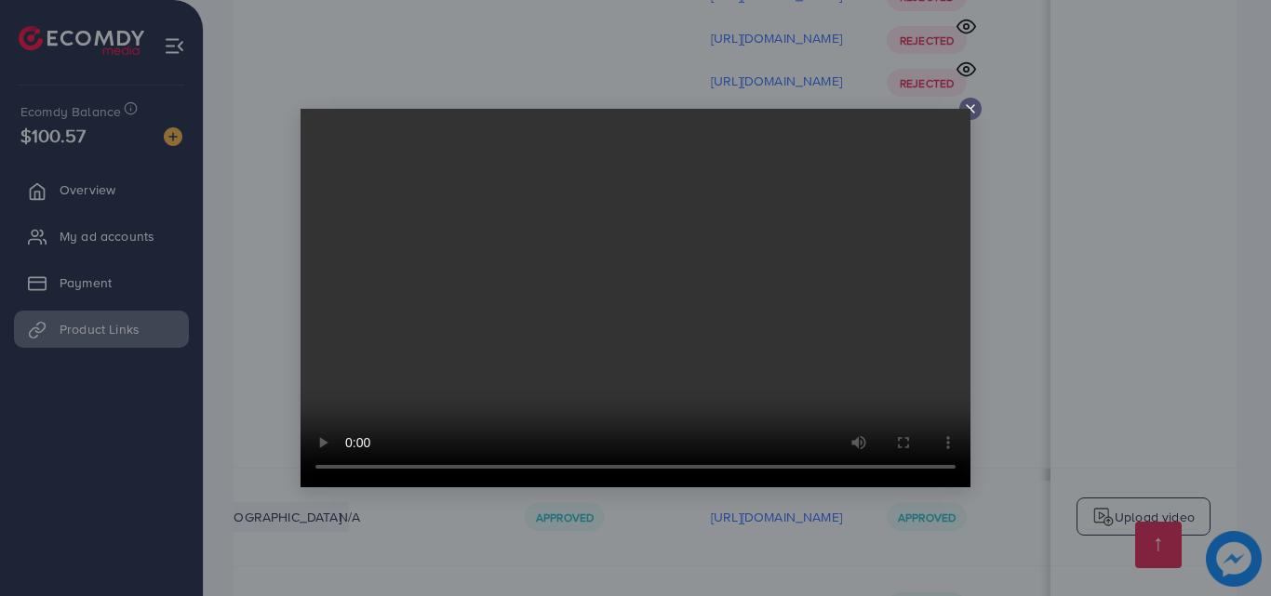
click at [967, 110] on video at bounding box center [635, 298] width 670 height 379
click at [978, 89] on div at bounding box center [635, 298] width 1271 height 596
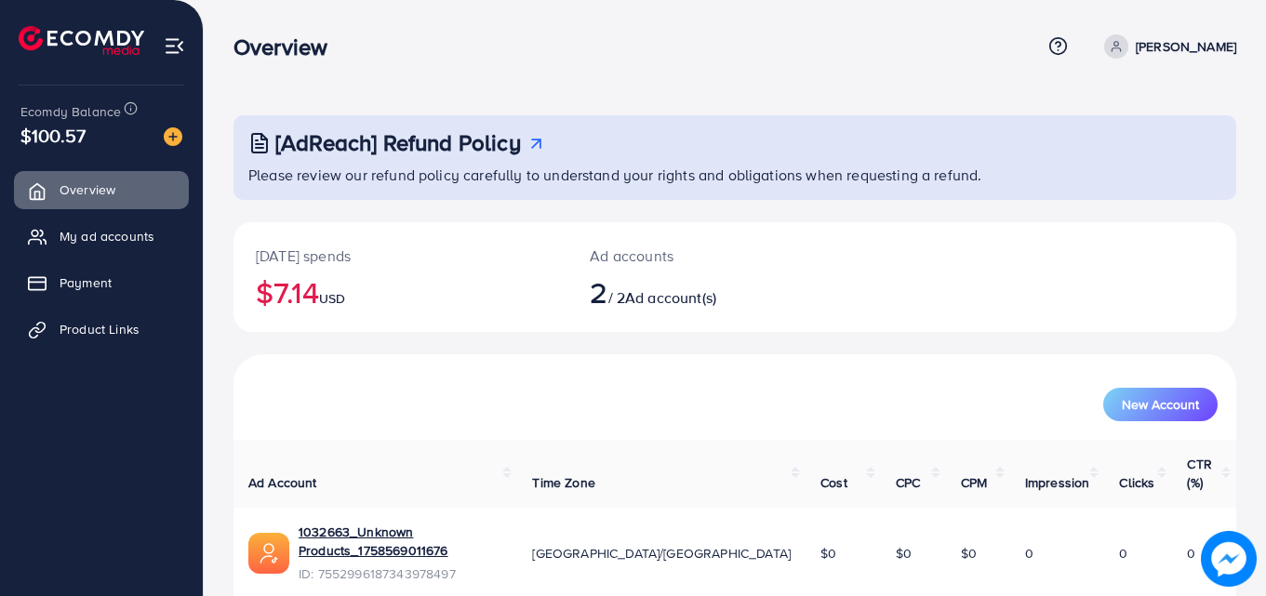
scroll to position [117, 0]
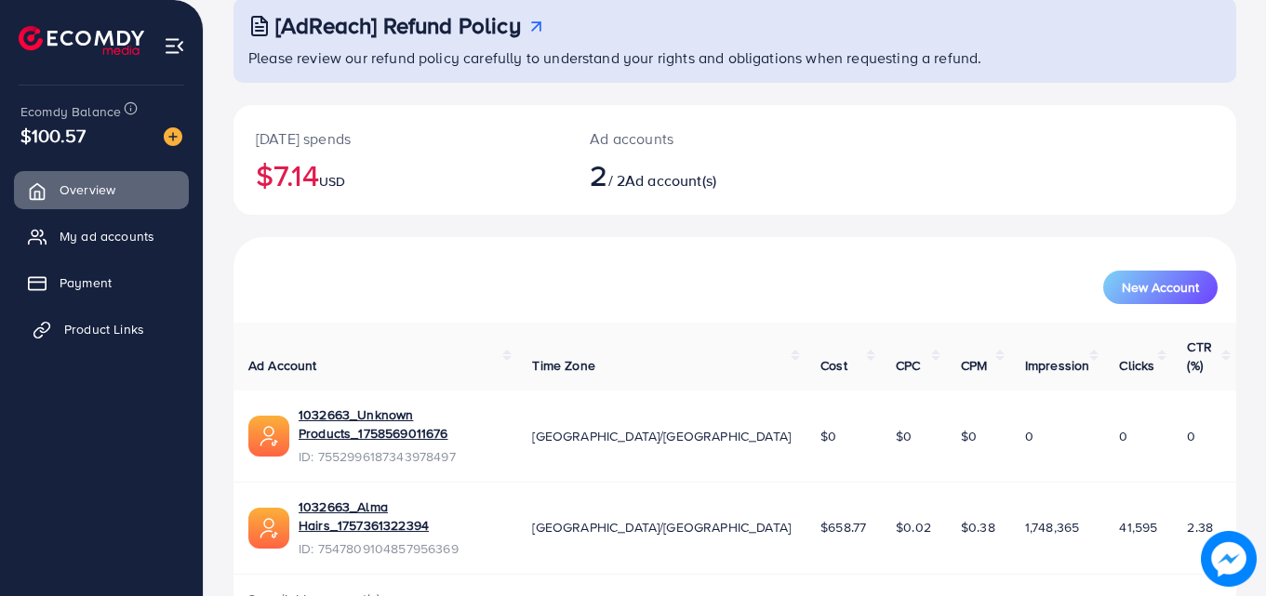
click at [96, 311] on link "Product Links" at bounding box center [101, 329] width 175 height 37
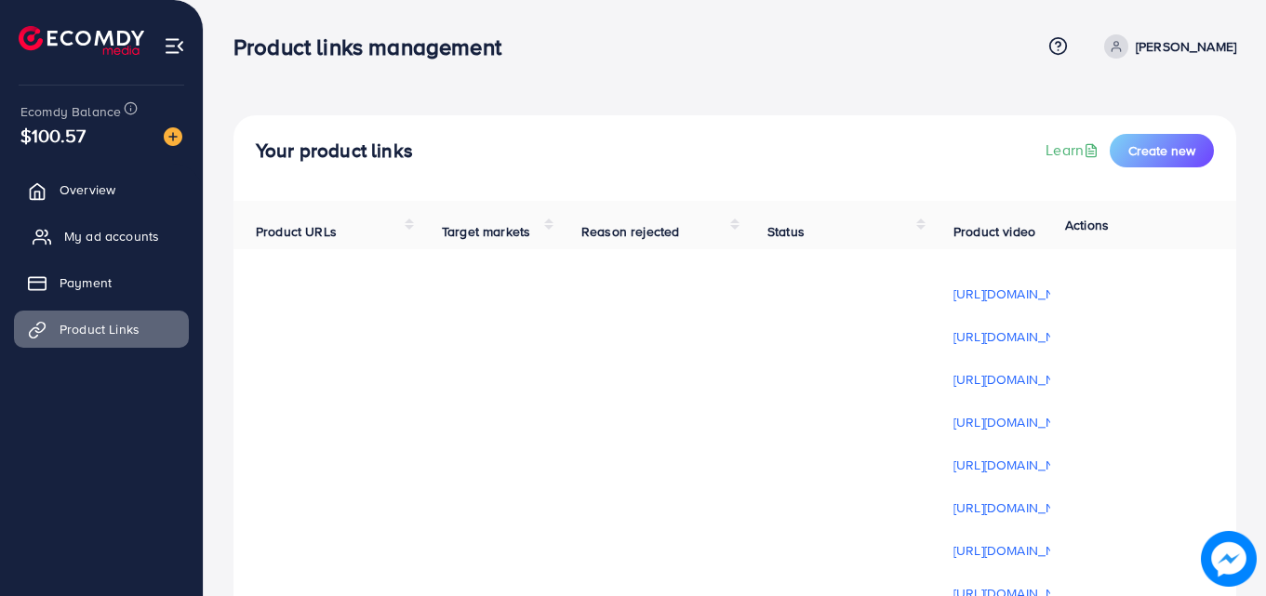
click at [72, 249] on link "My ad accounts" at bounding box center [101, 236] width 175 height 37
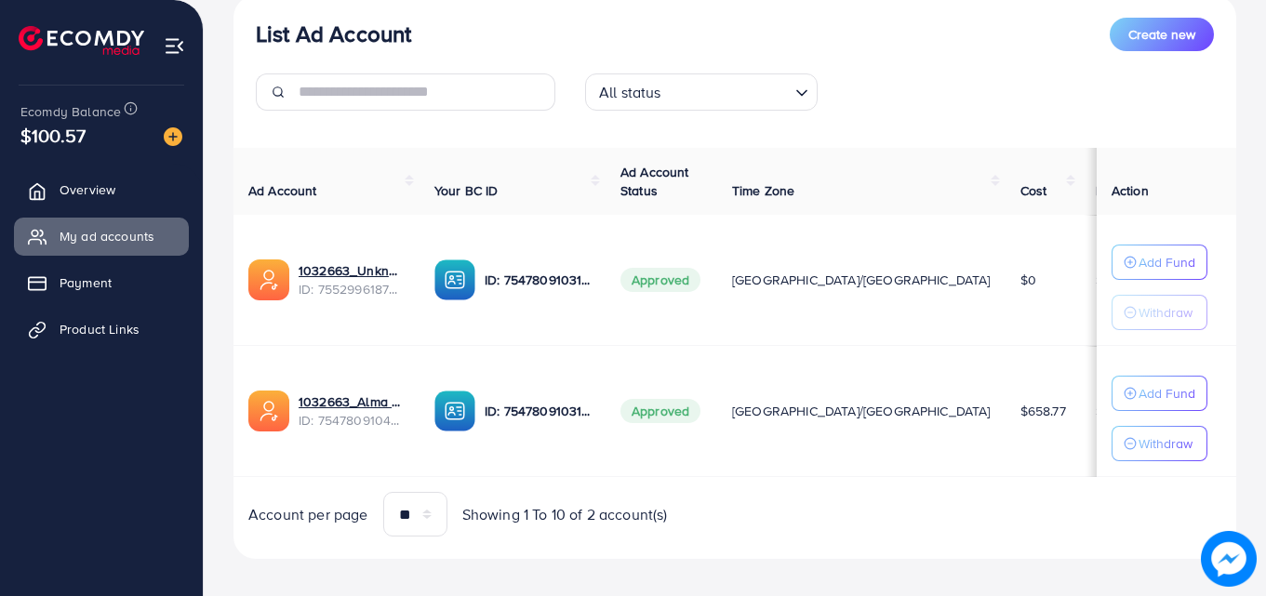
scroll to position [243, 0]
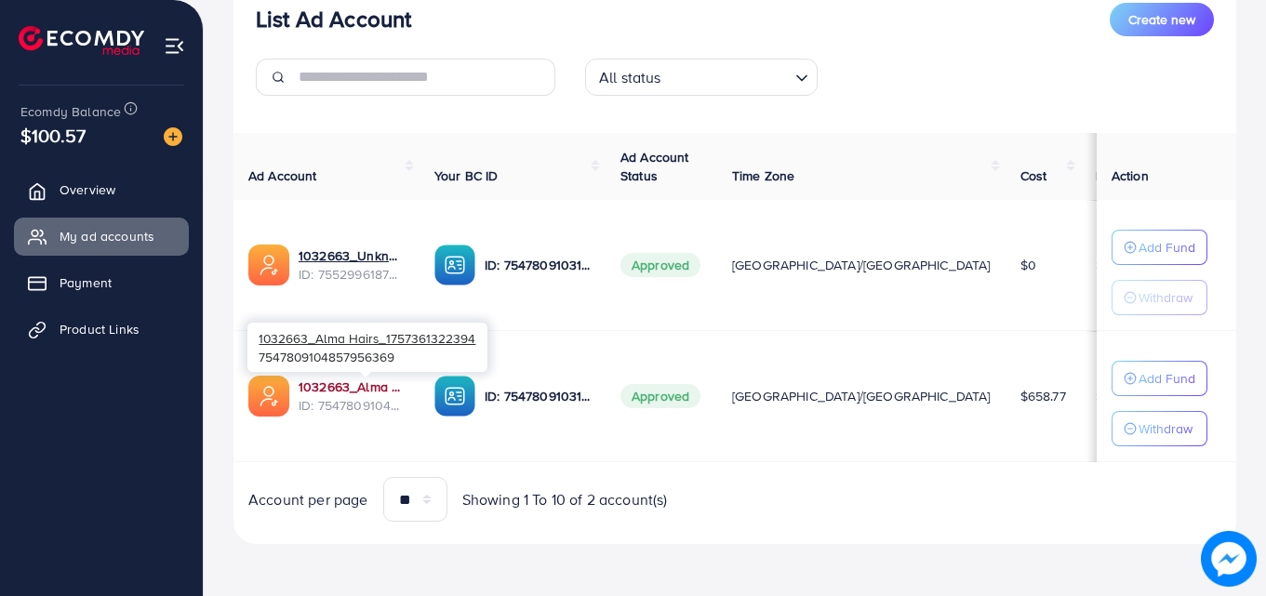
click at [363, 391] on link "1032663_Alma Hairs_1757361322394" at bounding box center [352, 387] width 106 height 19
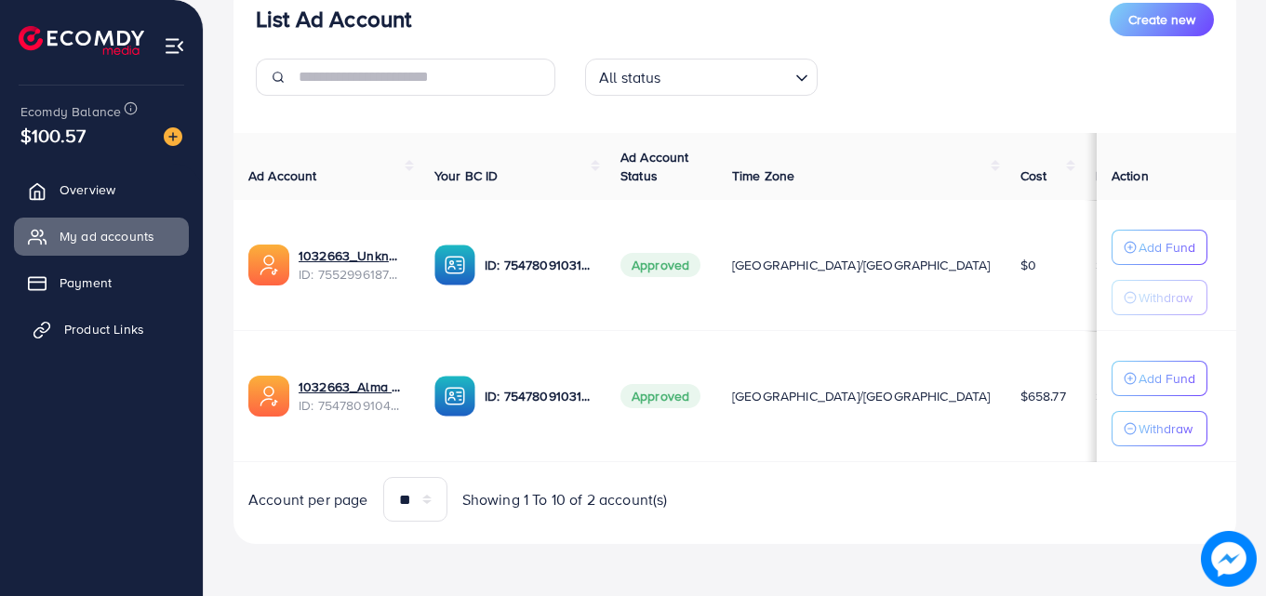
click at [88, 327] on span "Product Links" at bounding box center [104, 329] width 80 height 19
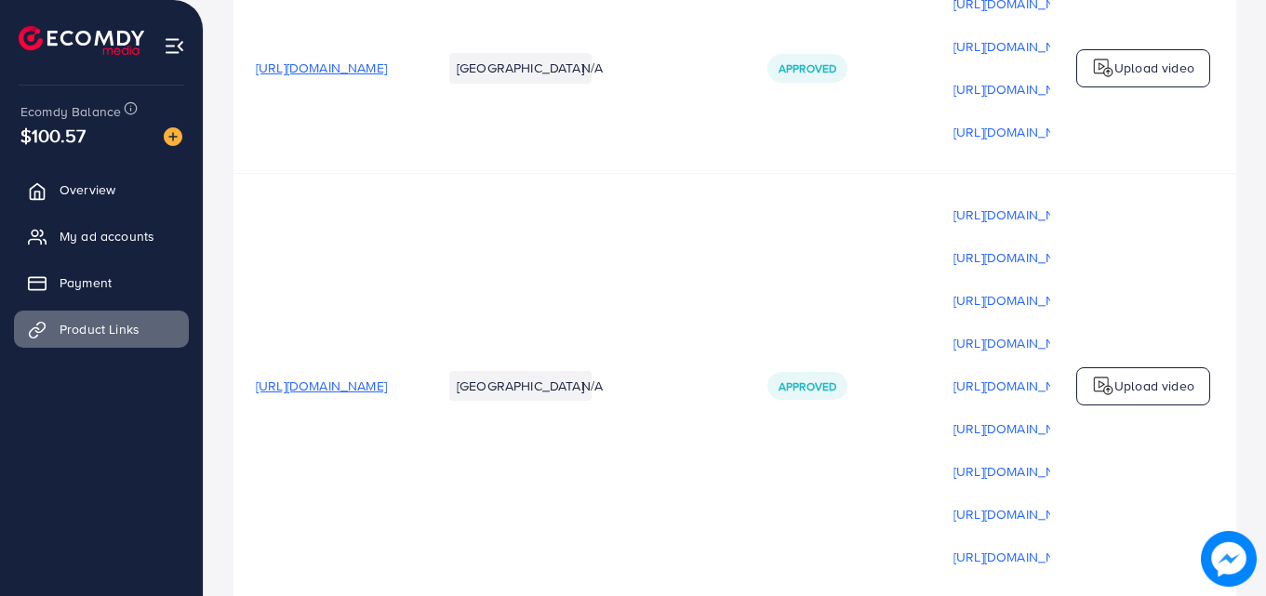
scroll to position [1855, 0]
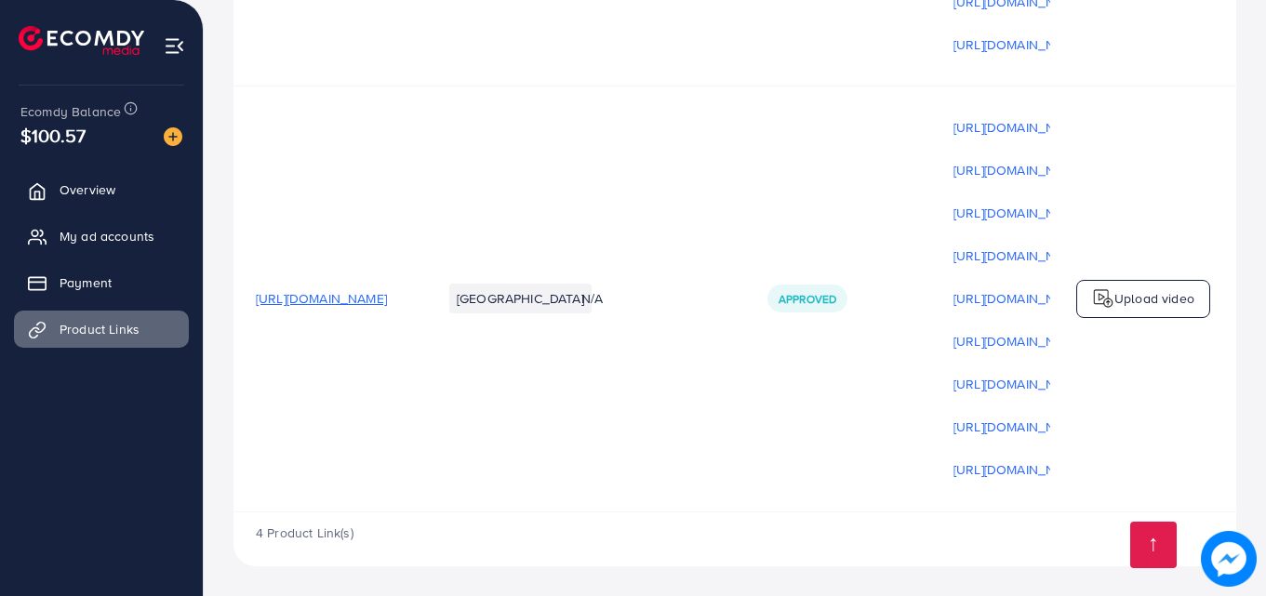
drag, startPoint x: 586, startPoint y: 513, endPoint x: 869, endPoint y: 540, distance: 284.1
click at [913, 534] on div "4 Product Link(s)" at bounding box center [734, 540] width 1003 height 54
click at [770, 520] on div "4 Product Link(s)" at bounding box center [734, 540] width 1003 height 54
click at [760, 517] on div "4 Product Link(s)" at bounding box center [734, 540] width 1003 height 54
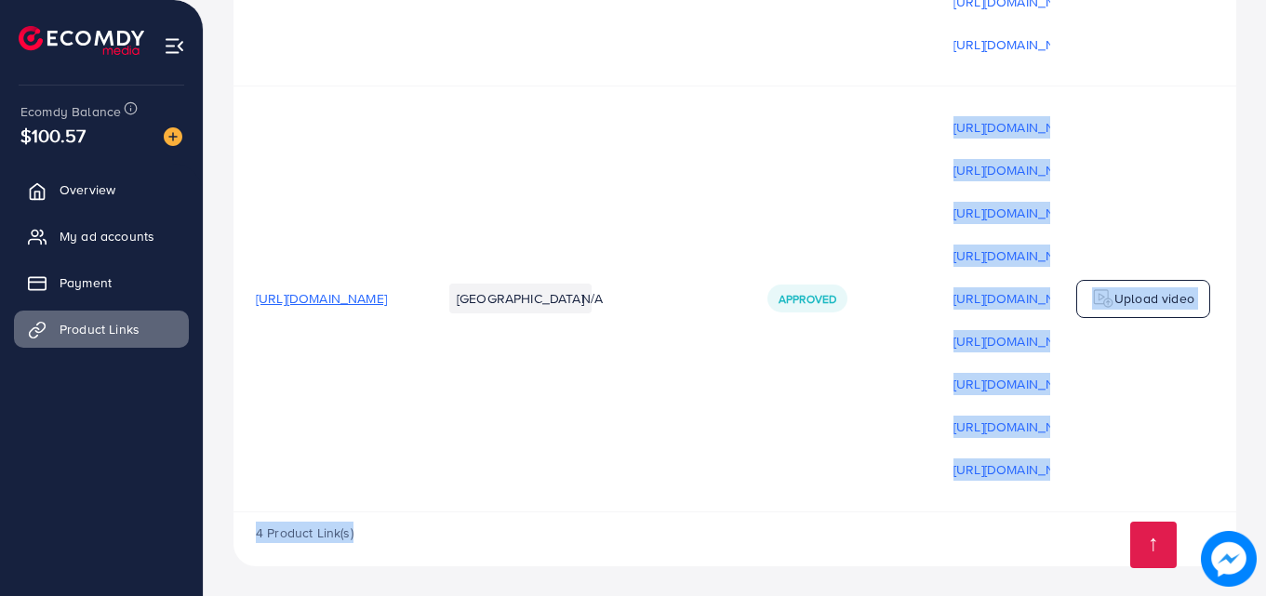
drag, startPoint x: 754, startPoint y: 513, endPoint x: 1032, endPoint y: 500, distance: 277.5
drag, startPoint x: 848, startPoint y: 536, endPoint x: 846, endPoint y: 524, distance: 12.2
click at [848, 537] on div "4 Product Link(s)" at bounding box center [734, 540] width 1003 height 54
click at [842, 513] on div "4 Product Link(s)" at bounding box center [734, 540] width 1003 height 54
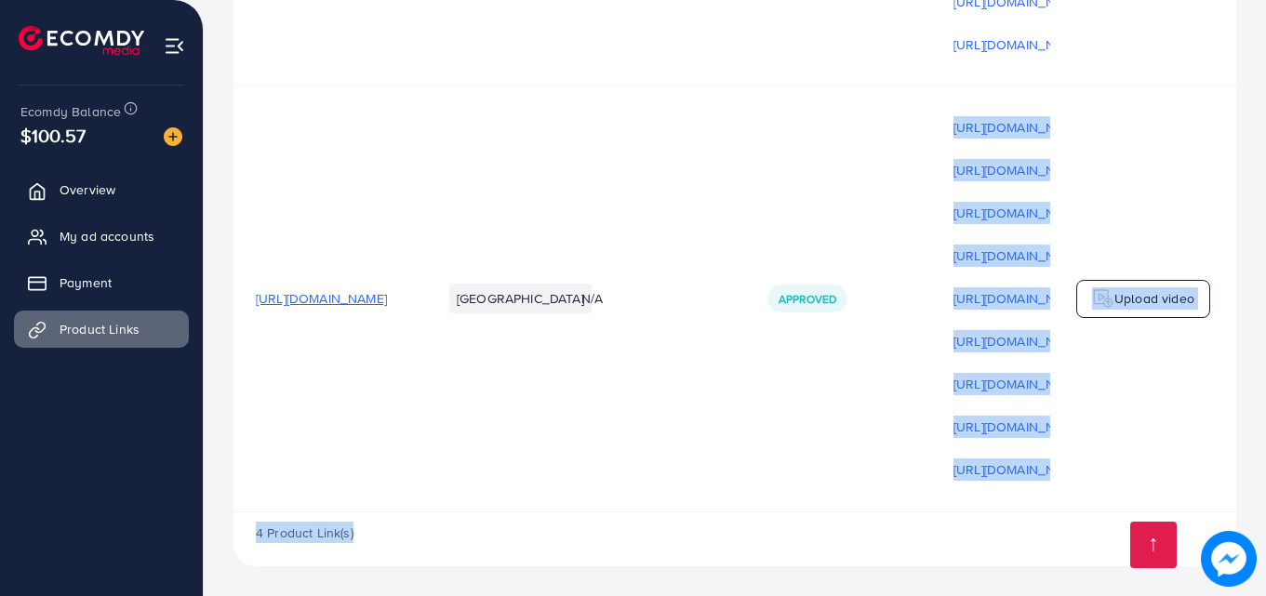
click at [828, 532] on div "4 Product Link(s)" at bounding box center [734, 540] width 1003 height 54
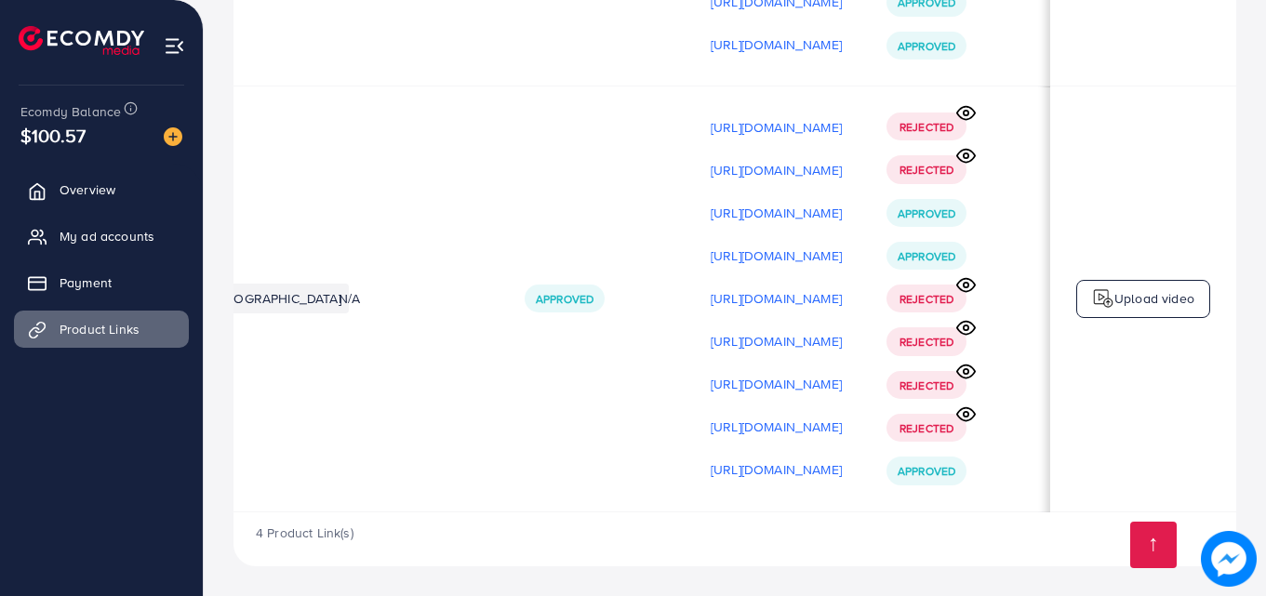
scroll to position [0, 455]
click at [968, 412] on circle at bounding box center [966, 414] width 5 height 5
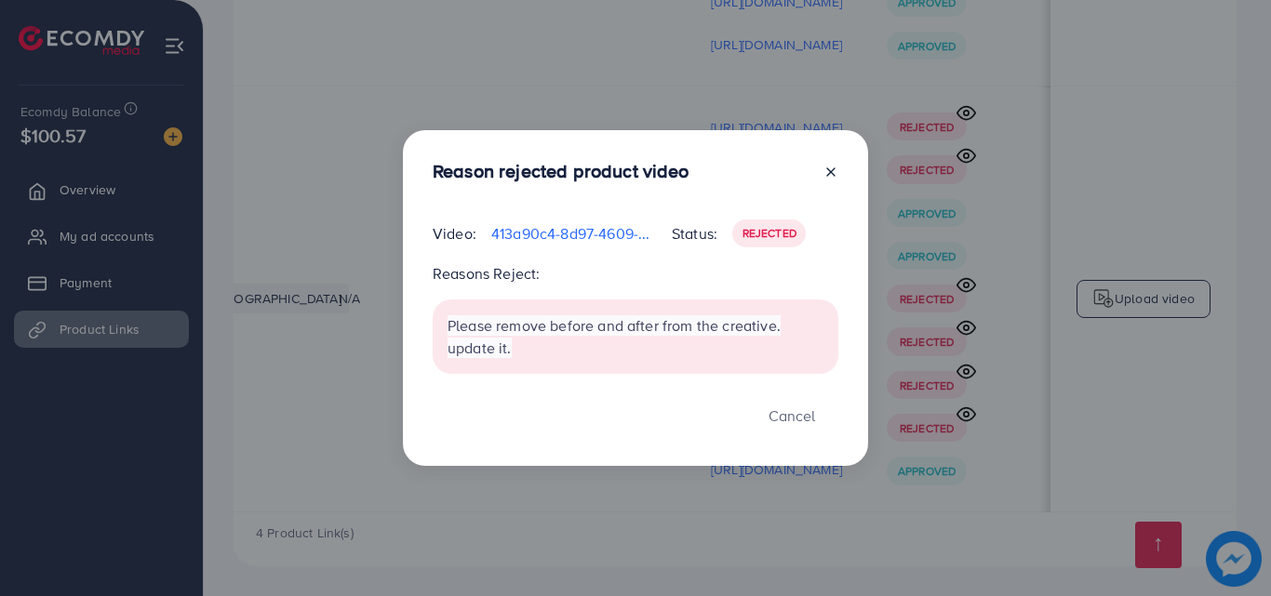
click at [827, 167] on icon at bounding box center [830, 172] width 15 height 15
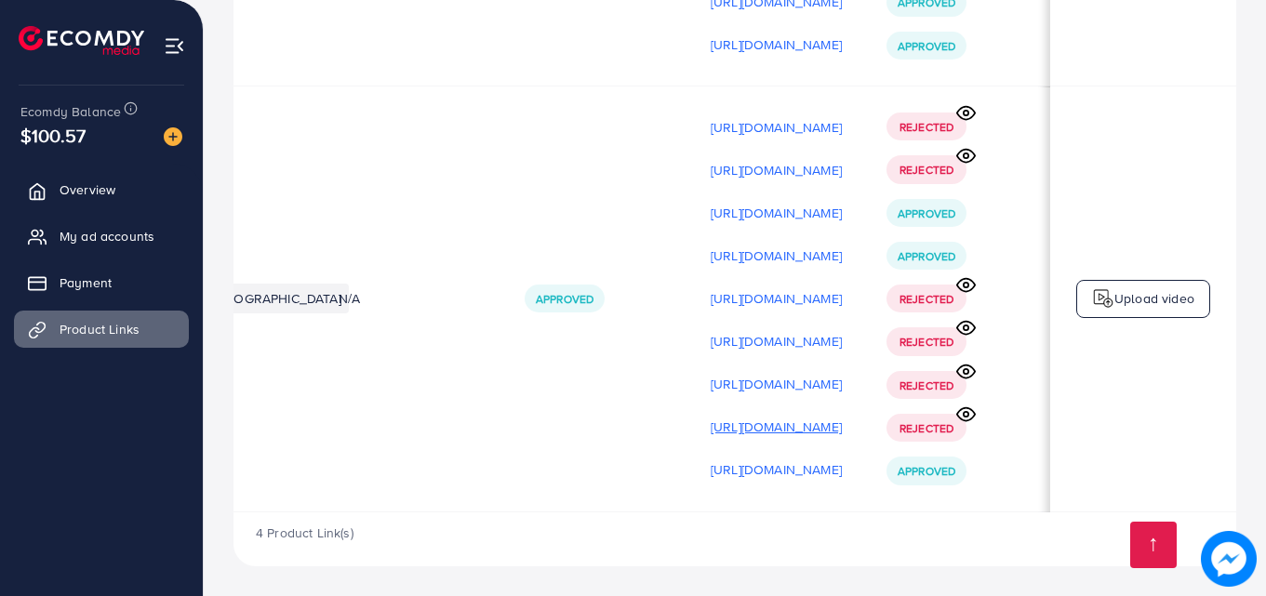
click at [783, 420] on p "https://files.ecomdy.com/videos/413a90c4-8d97-4609-b0aa-42a2c4b0ff0a-1759400068…" at bounding box center [776, 427] width 131 height 22
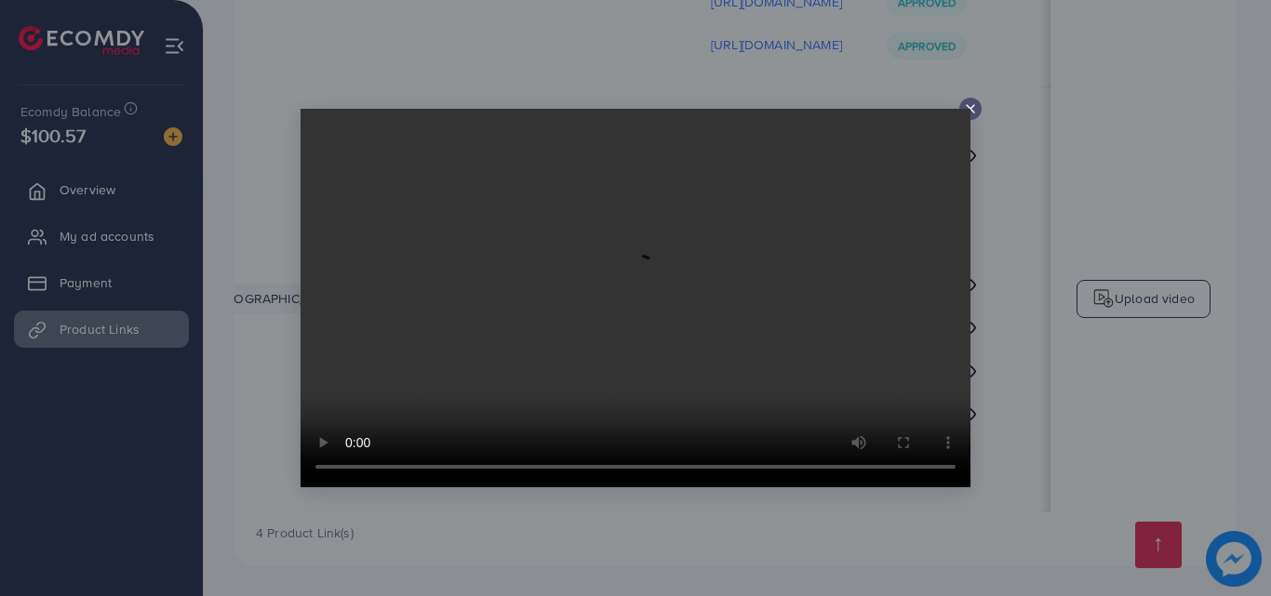
click at [611, 310] on video at bounding box center [635, 298] width 670 height 379
click at [970, 115] on div at bounding box center [635, 298] width 1271 height 596
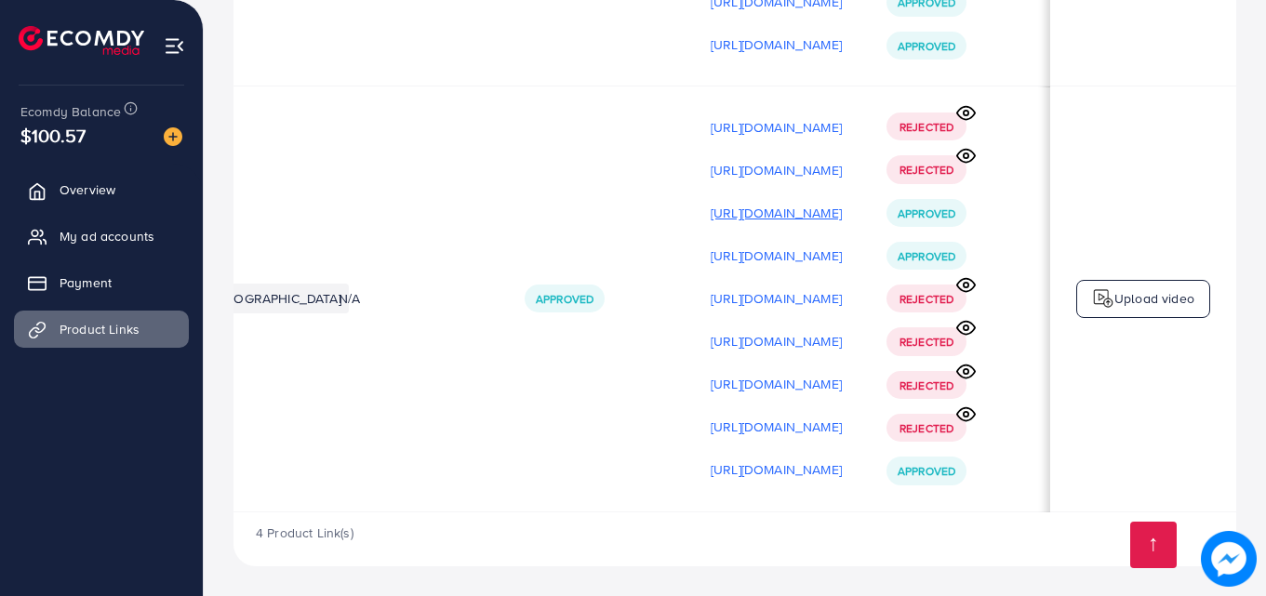
click at [727, 214] on p "https://files.ecomdy.com/videos/8954ee21-da9c-4f2d-9d4e-efdc2dbc9da0-1759399997…" at bounding box center [776, 213] width 131 height 22
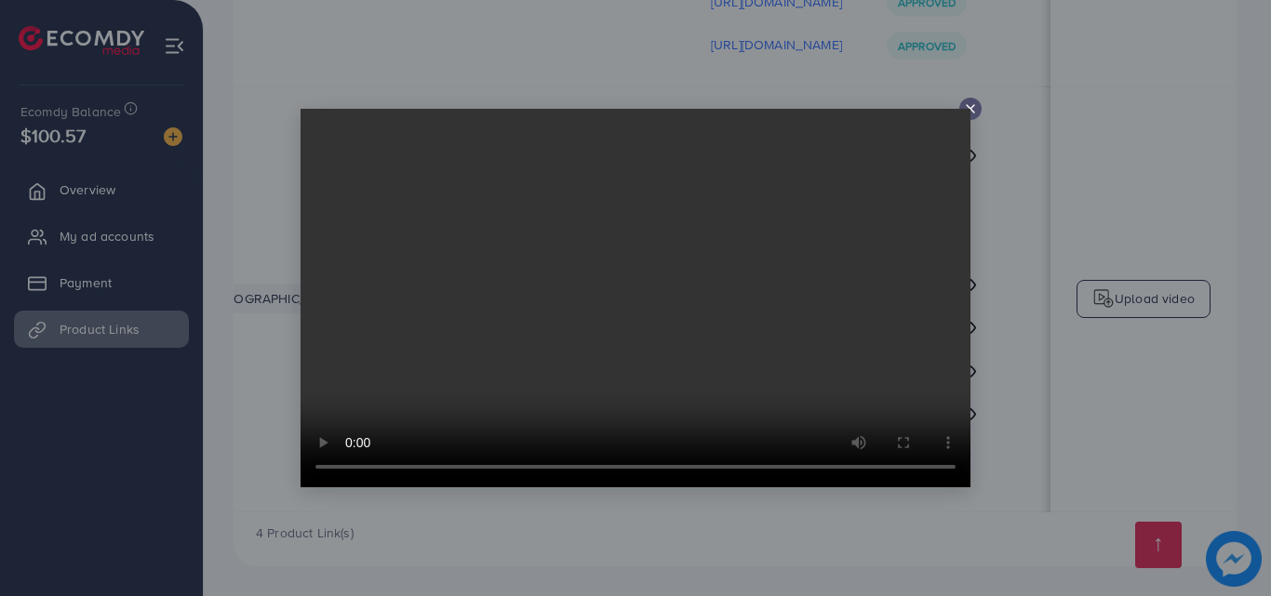
click at [694, 280] on video at bounding box center [635, 298] width 670 height 379
click at [966, 100] on div at bounding box center [970, 109] width 22 height 22
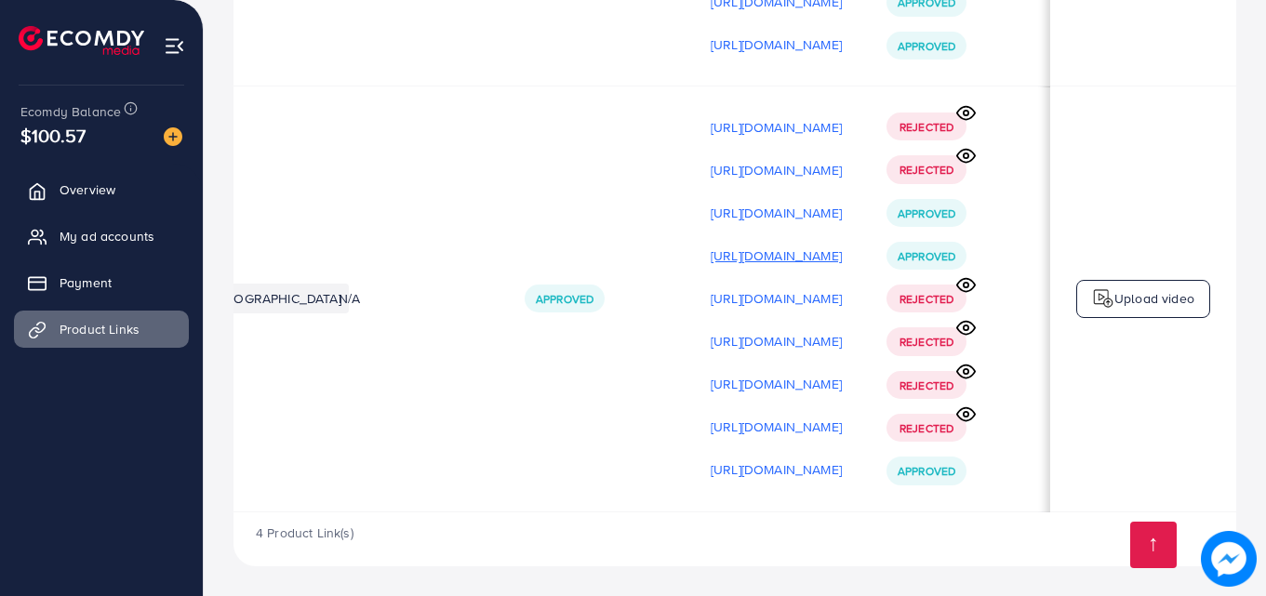
click at [713, 247] on p "https://files.ecomdy.com/videos/2fd0e65e-82cf-48c6-8ba9-aa5f3f3c2ce2-1759400015…" at bounding box center [776, 256] width 131 height 22
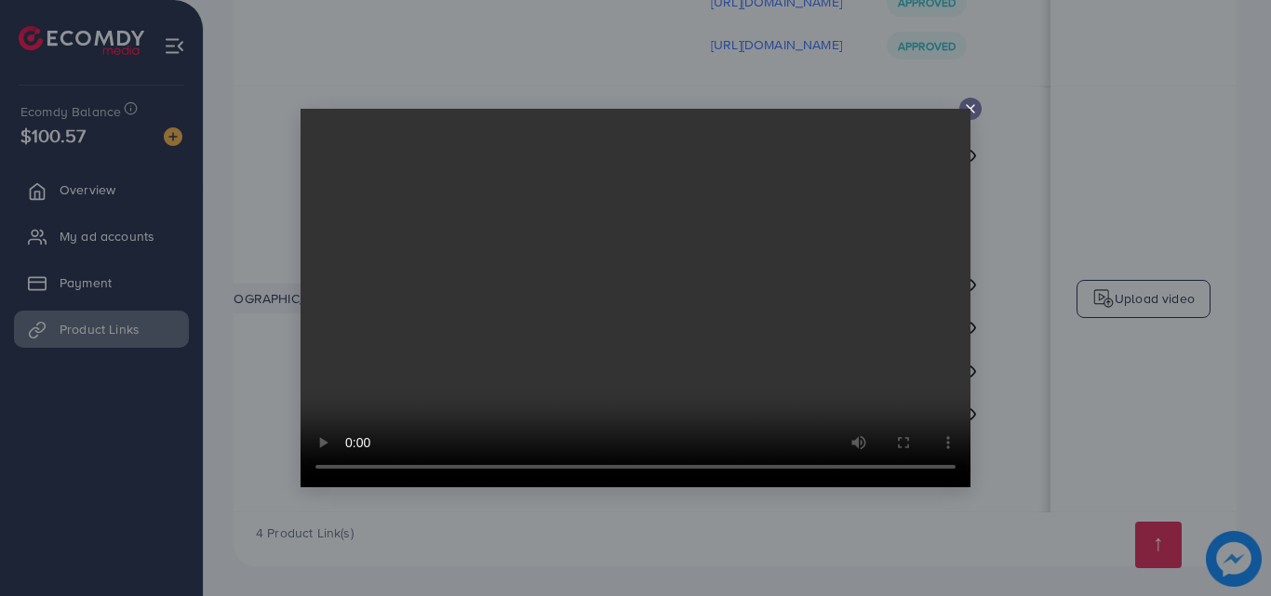
click at [964, 106] on icon at bounding box center [970, 108] width 15 height 15
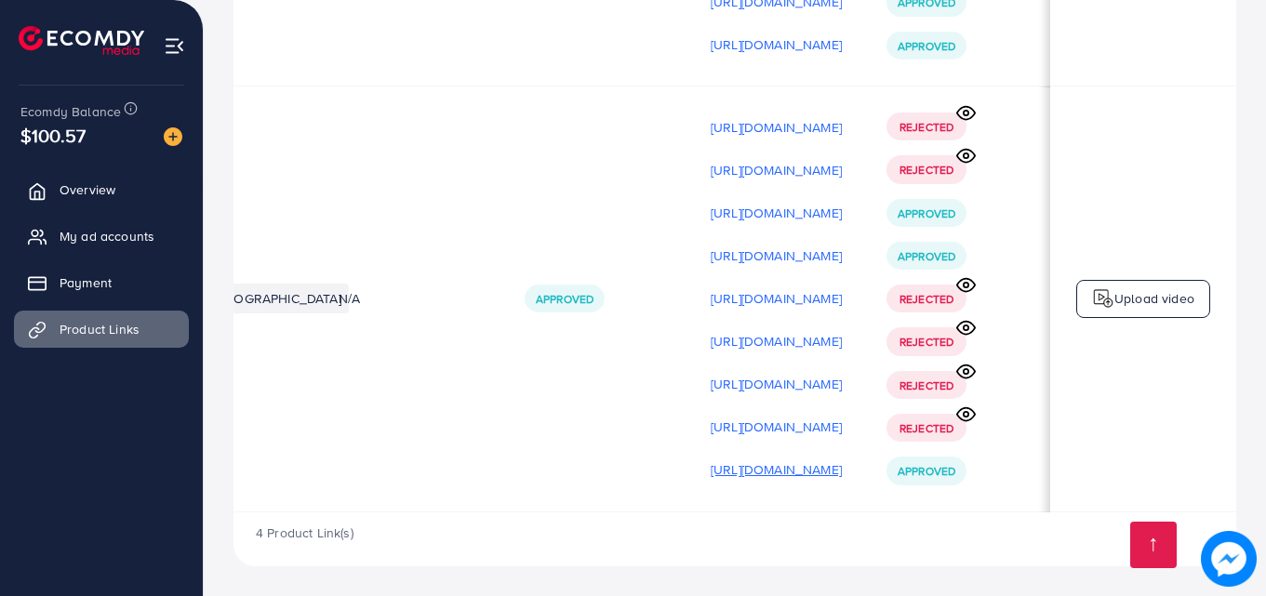
click at [842, 463] on p "https://files.ecomdy.com/videos/f87bf5cd-f67c-4e3b-9dd8-df59d0ea8255-1759400079…" at bounding box center [776, 470] width 131 height 22
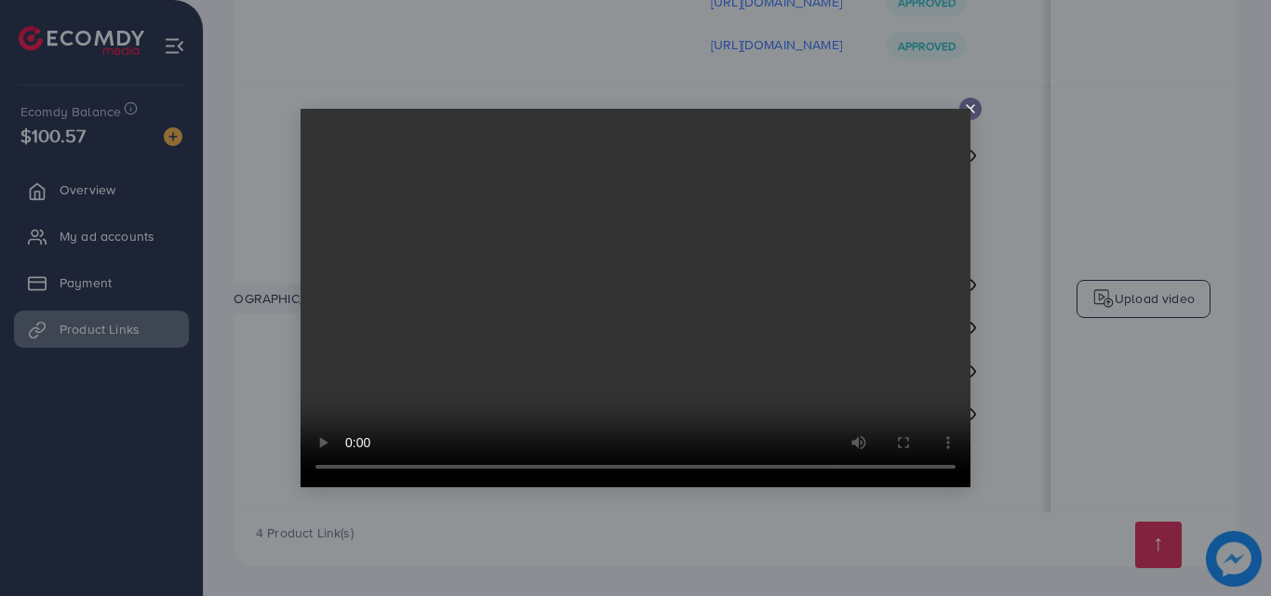
click at [969, 102] on icon at bounding box center [970, 108] width 15 height 15
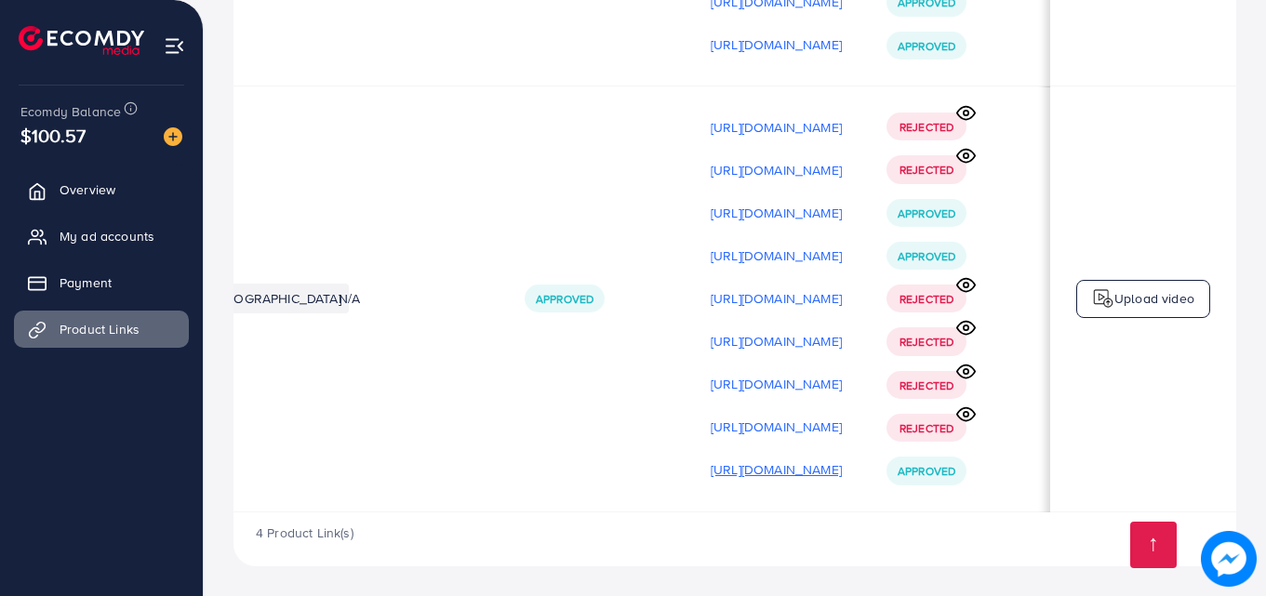
click at [775, 464] on p "https://files.ecomdy.com/videos/f87bf5cd-f67c-4e3b-9dd8-df59d0ea8255-1759400079…" at bounding box center [776, 470] width 131 height 22
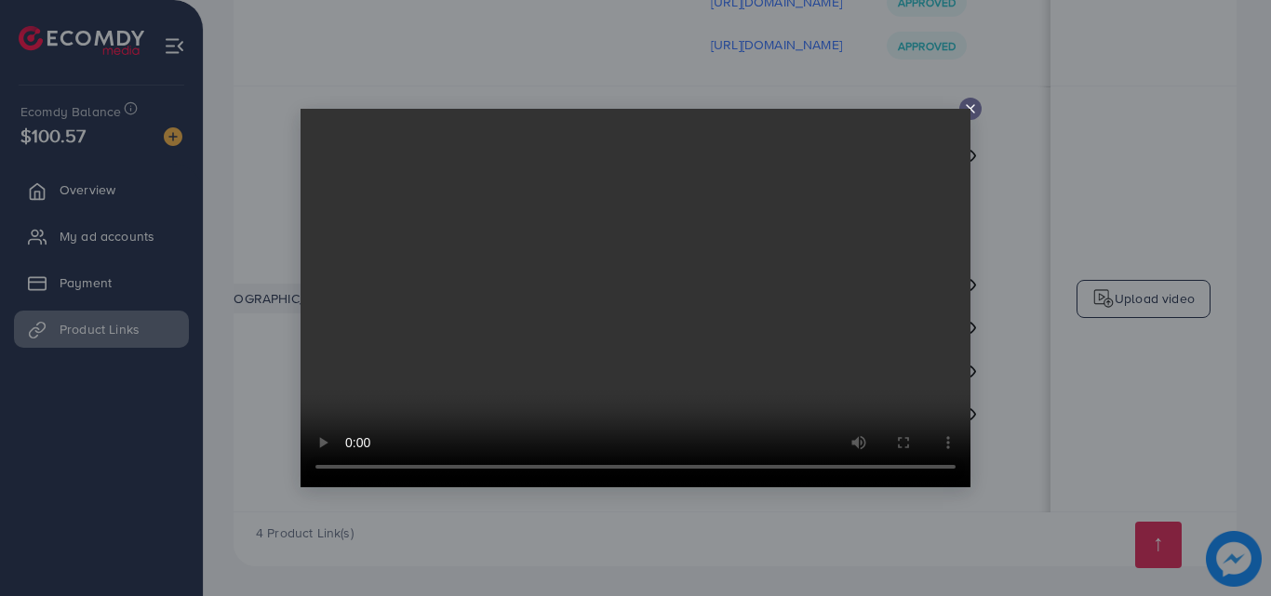
click at [973, 104] on icon at bounding box center [970, 108] width 15 height 15
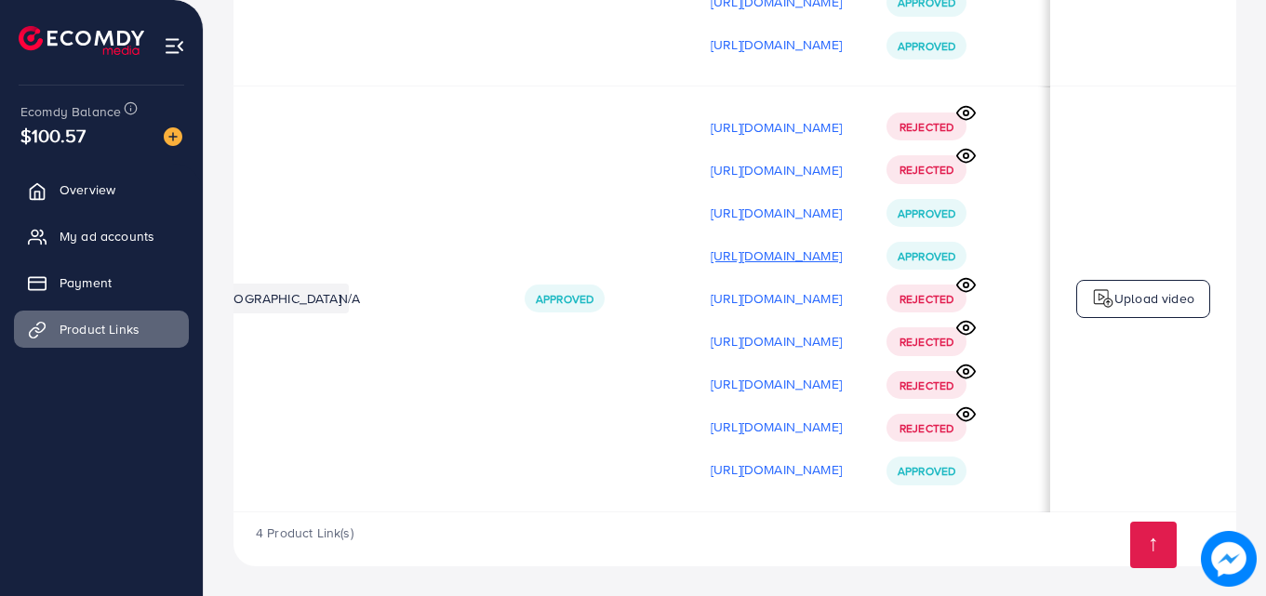
click at [776, 252] on p "https://files.ecomdy.com/videos/2fd0e65e-82cf-48c6-8ba9-aa5f3f3c2ce2-1759400015…" at bounding box center [776, 256] width 131 height 22
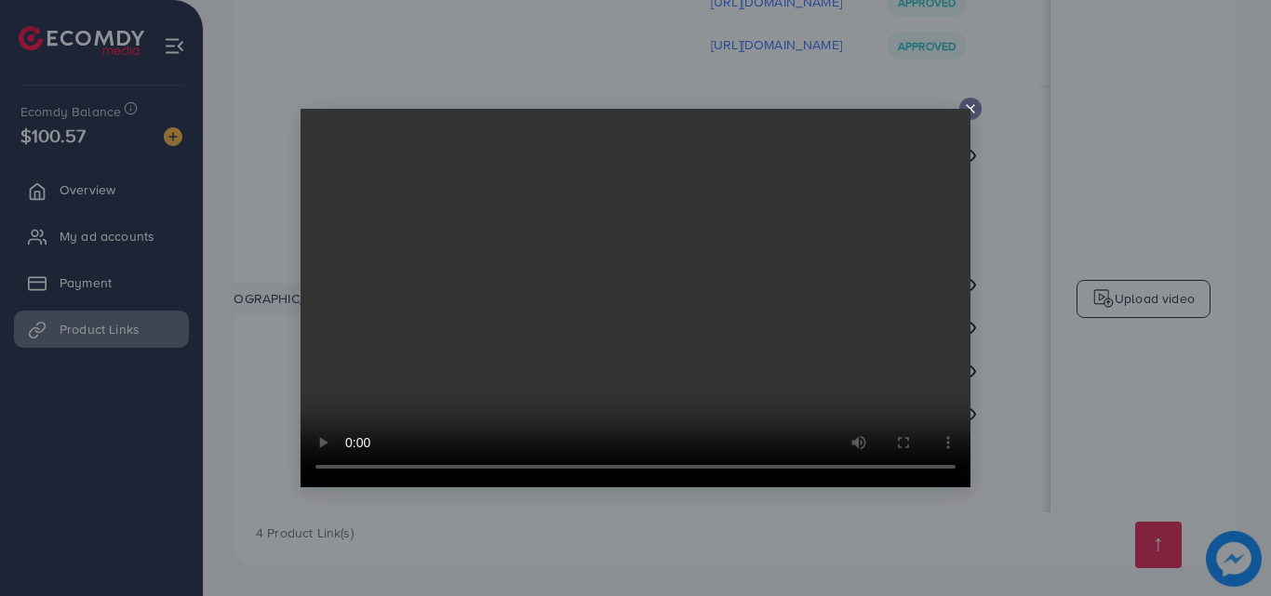
click at [968, 103] on icon at bounding box center [970, 108] width 15 height 15
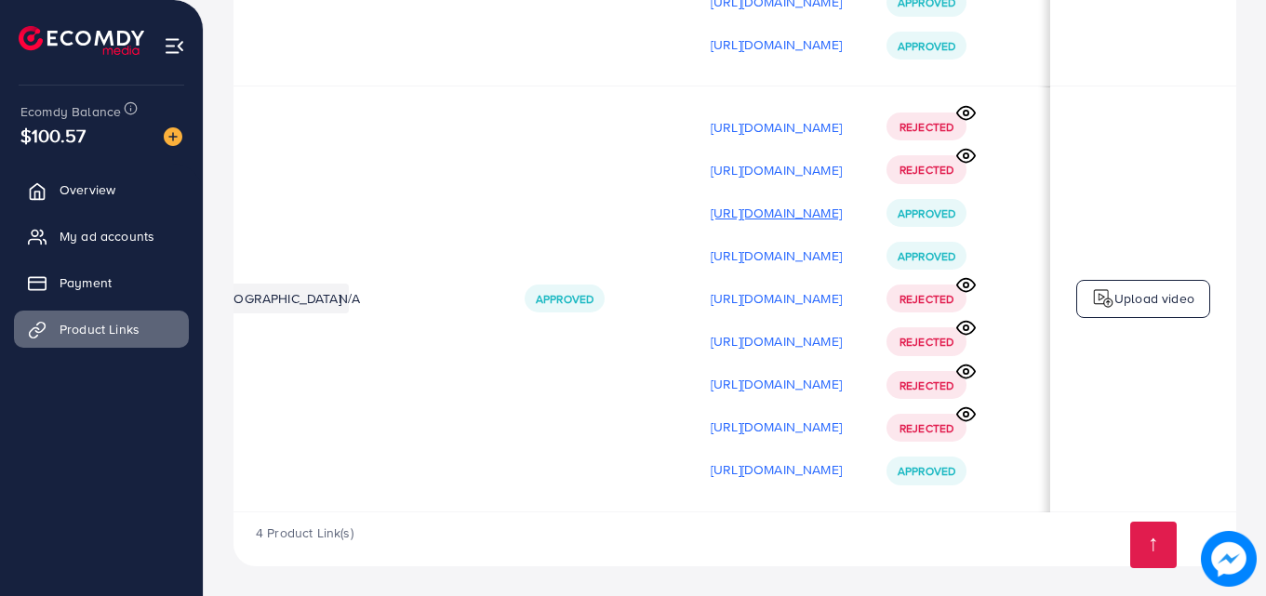
click at [781, 207] on p "https://files.ecomdy.com/videos/8954ee21-da9c-4f2d-9d4e-efdc2dbc9da0-1759399997…" at bounding box center [776, 213] width 131 height 22
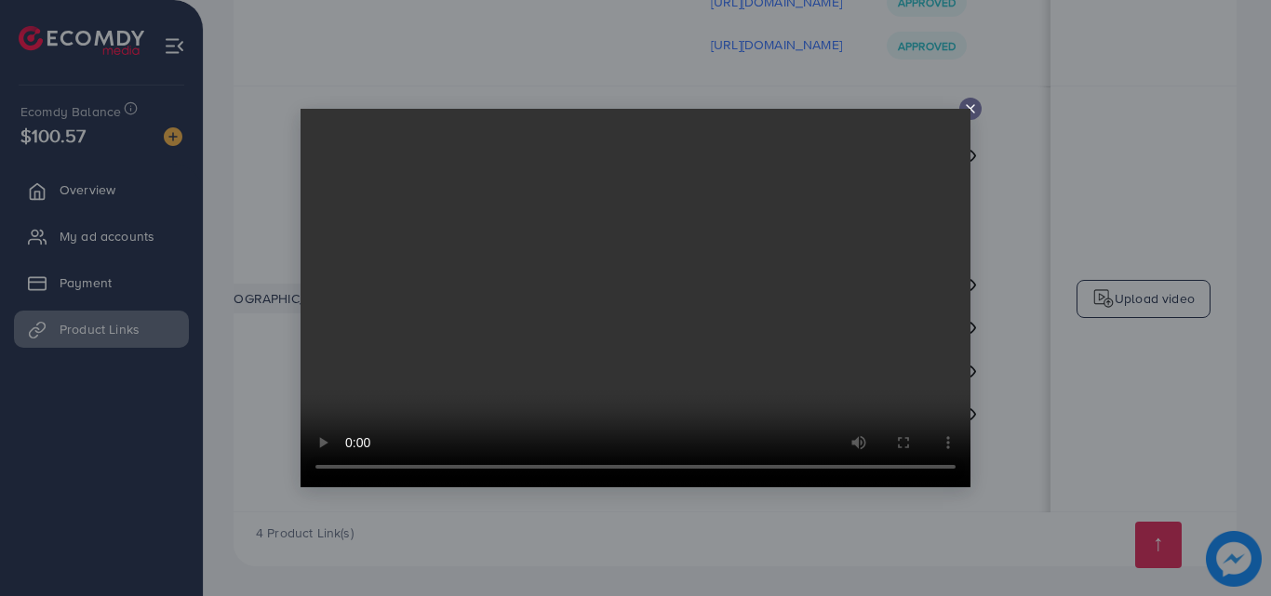
click at [975, 106] on icon at bounding box center [970, 108] width 15 height 15
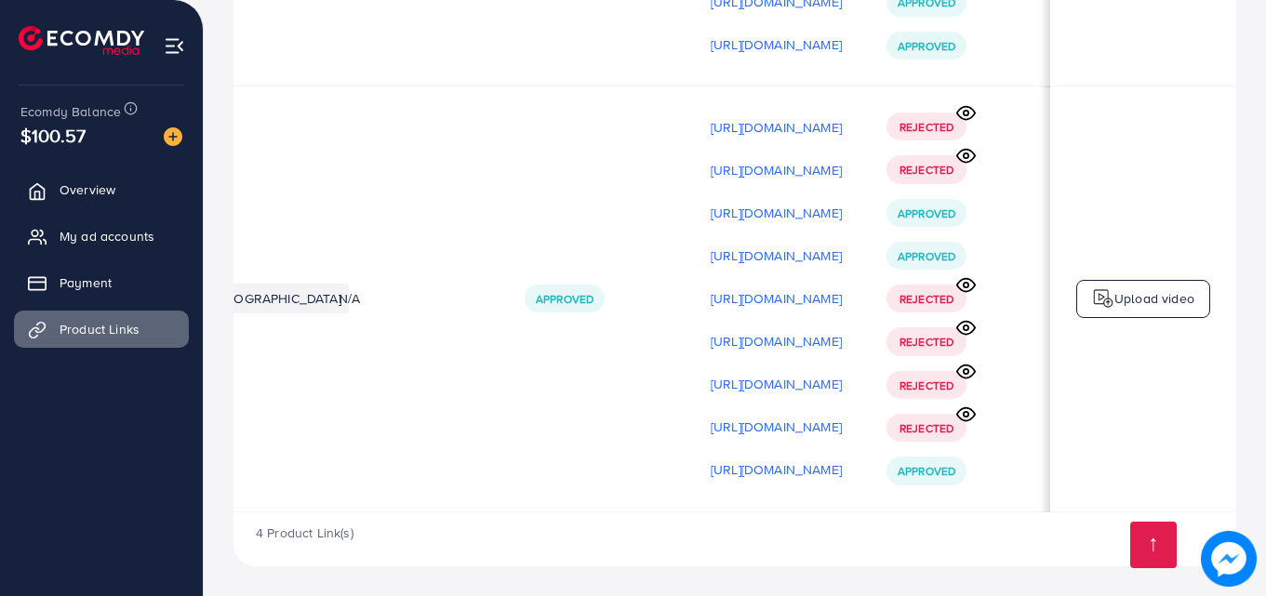
click at [976, 109] on icon at bounding box center [966, 113] width 20 height 20
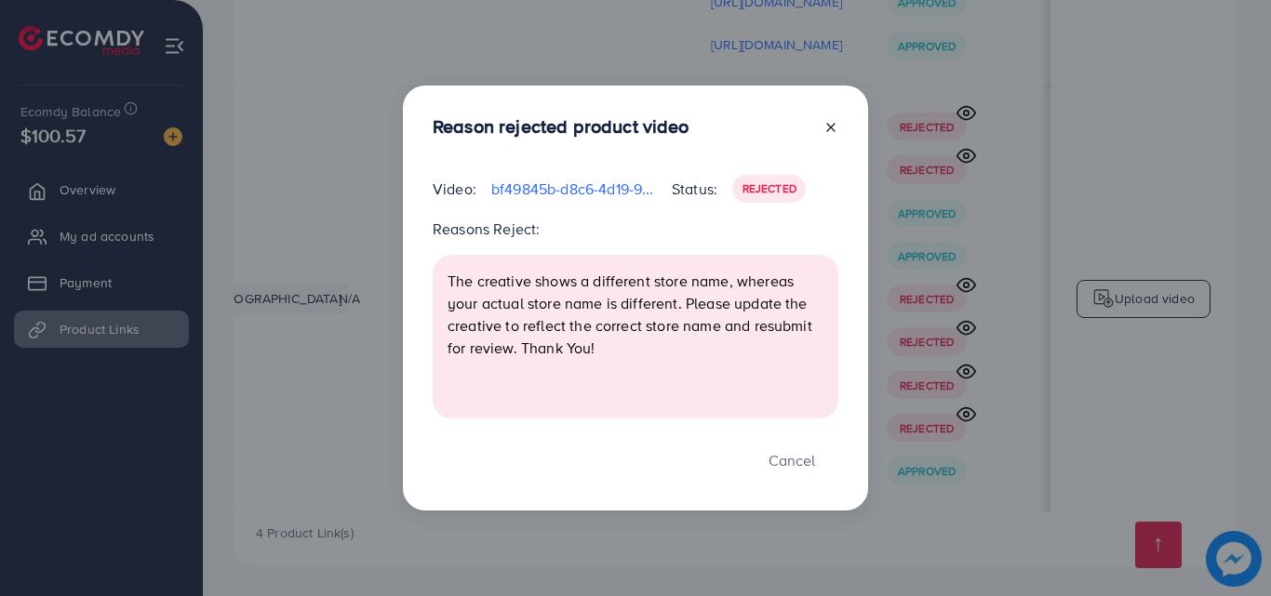
drag, startPoint x: 830, startPoint y: 125, endPoint x: 808, endPoint y: 127, distance: 21.6
click at [808, 127] on div at bounding box center [823, 130] width 30 height 30
click at [829, 127] on icon at bounding box center [830, 127] width 15 height 15
